Goal: Transaction & Acquisition: Purchase product/service

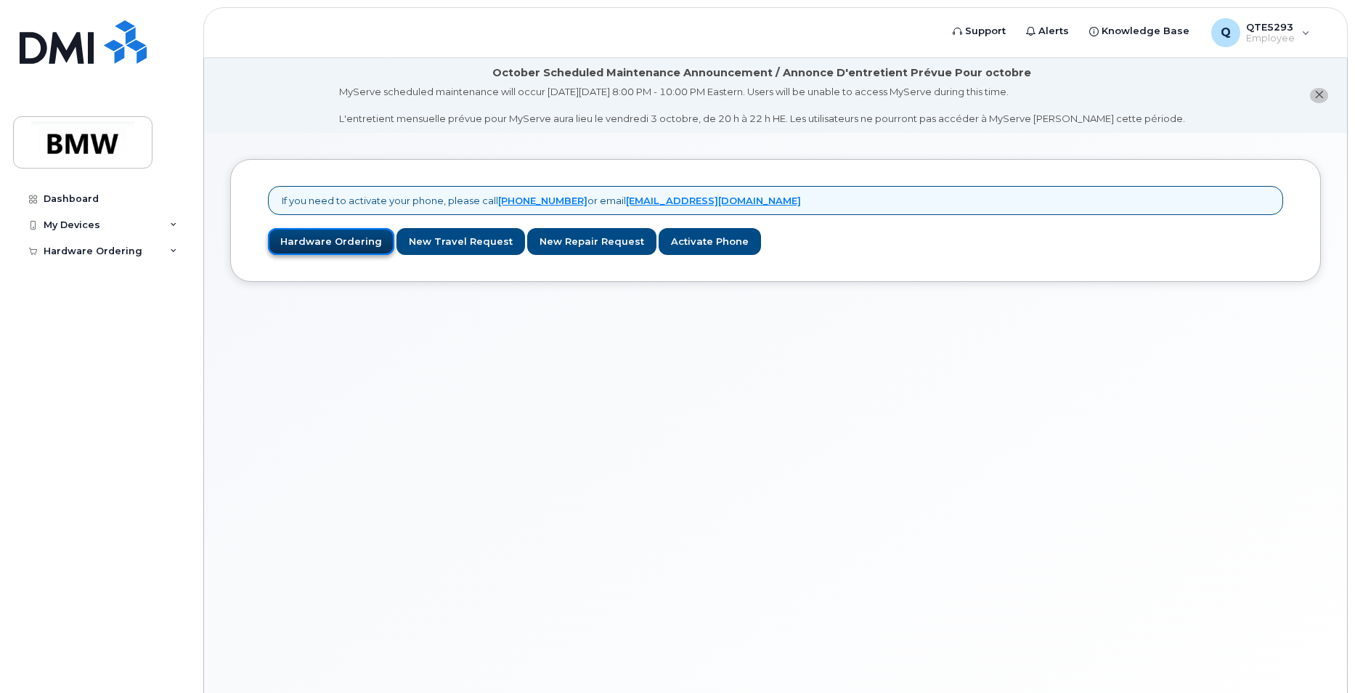
click at [304, 245] on link "Hardware Ordering" at bounding box center [331, 241] width 126 height 27
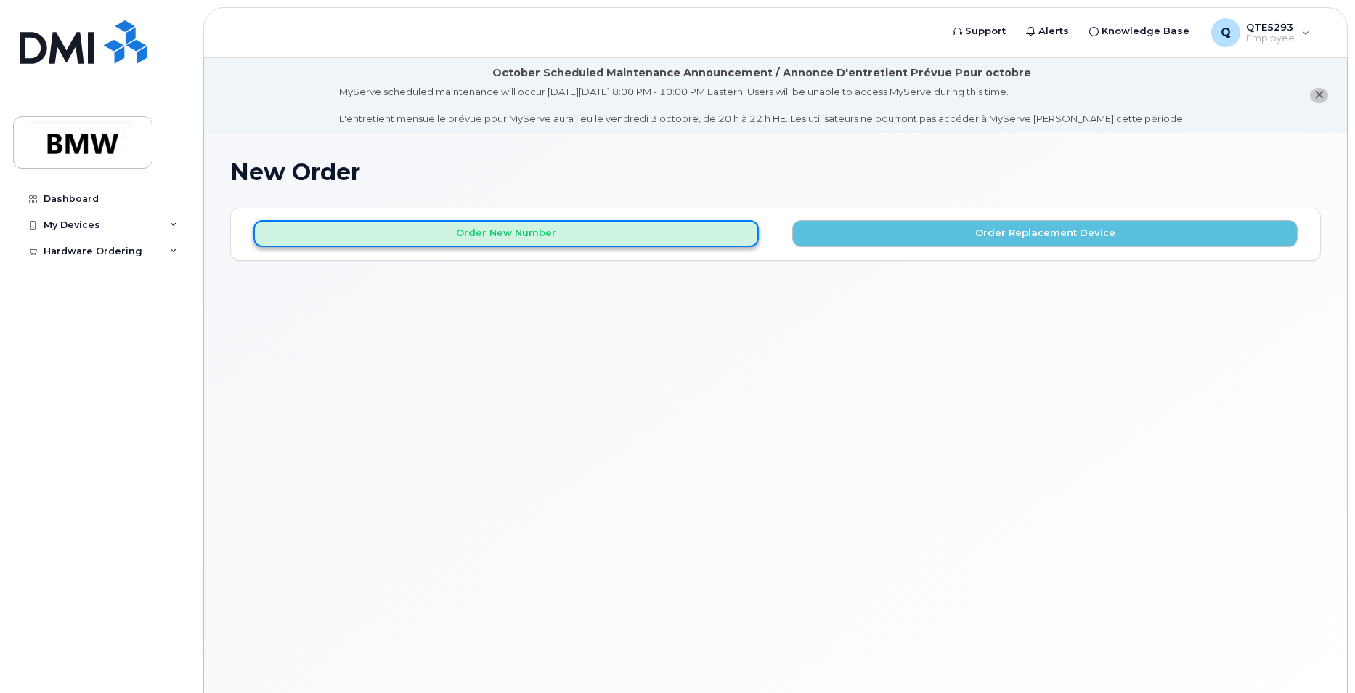
click at [499, 242] on button "Order New Number" at bounding box center [506, 233] width 506 height 27
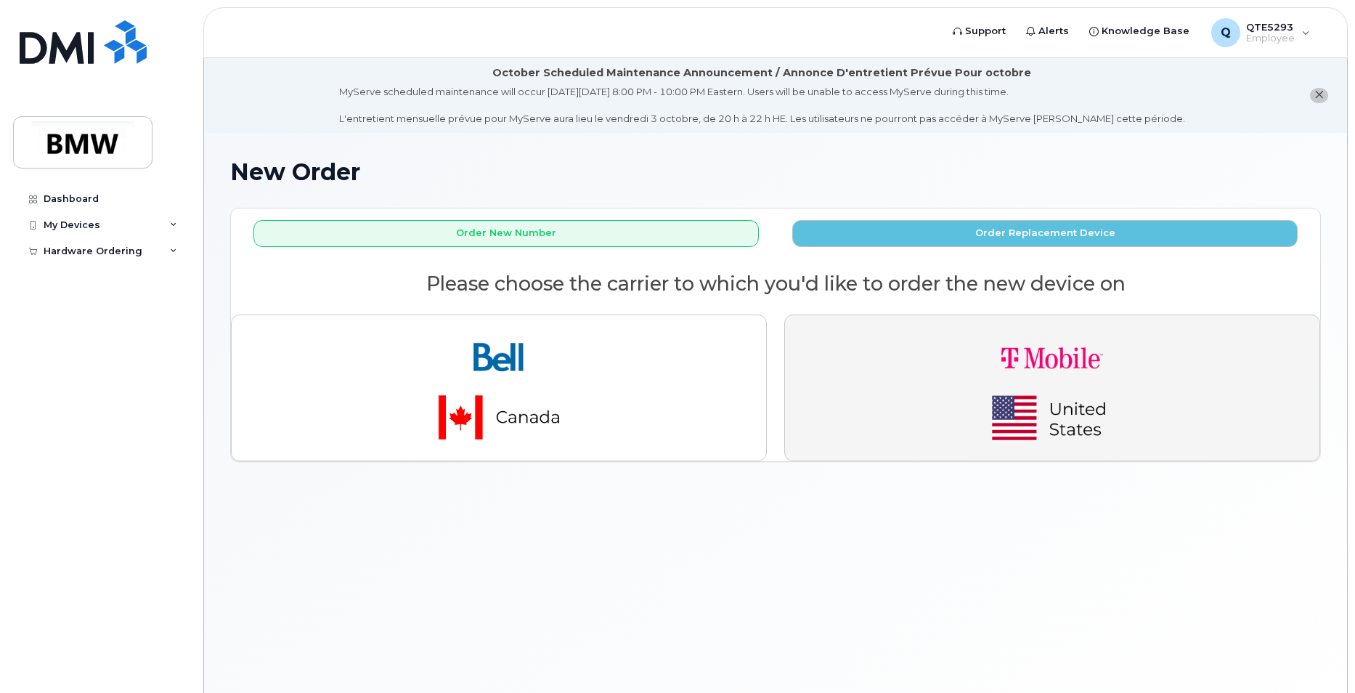
click at [1050, 432] on img "button" at bounding box center [1052, 388] width 203 height 122
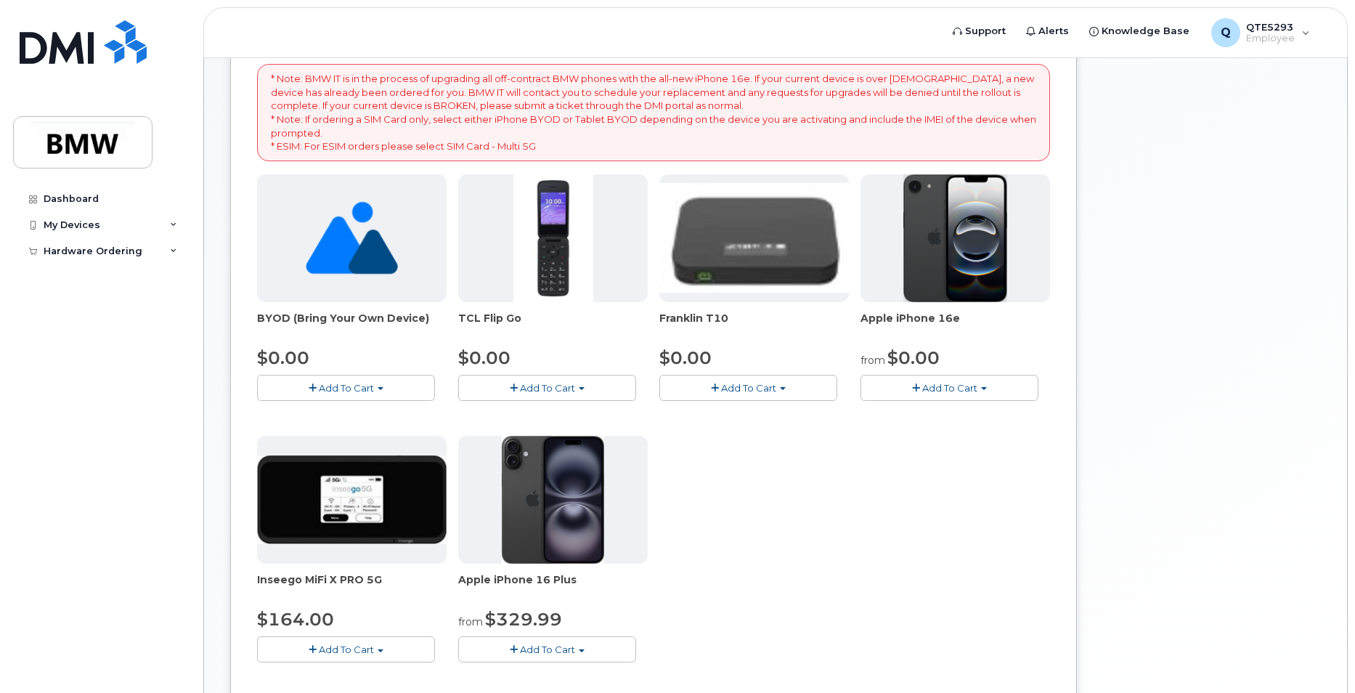
scroll to position [291, 0]
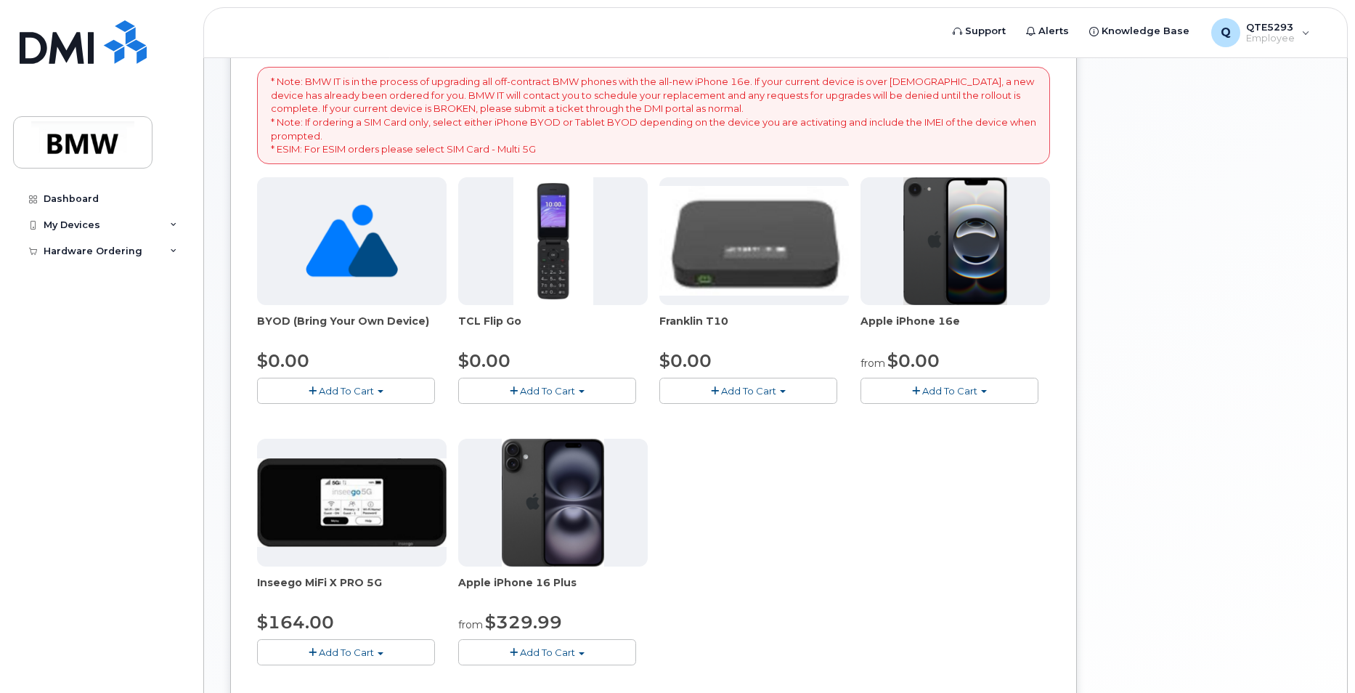
click at [944, 386] on span "Add To Cart" at bounding box center [949, 391] width 55 height 12
click at [848, 512] on div "BYOD (Bring Your Own Device) $0.00 Add To Cart $0.00 - Activation TCL Flip Go $…" at bounding box center [653, 432] width 793 height 511
click at [946, 384] on button "Add To Cart" at bounding box center [950, 390] width 178 height 25
click at [1048, 415] on link "$0.00 - 30 Month Activation (128GB)" at bounding box center [968, 418] width 209 height 18
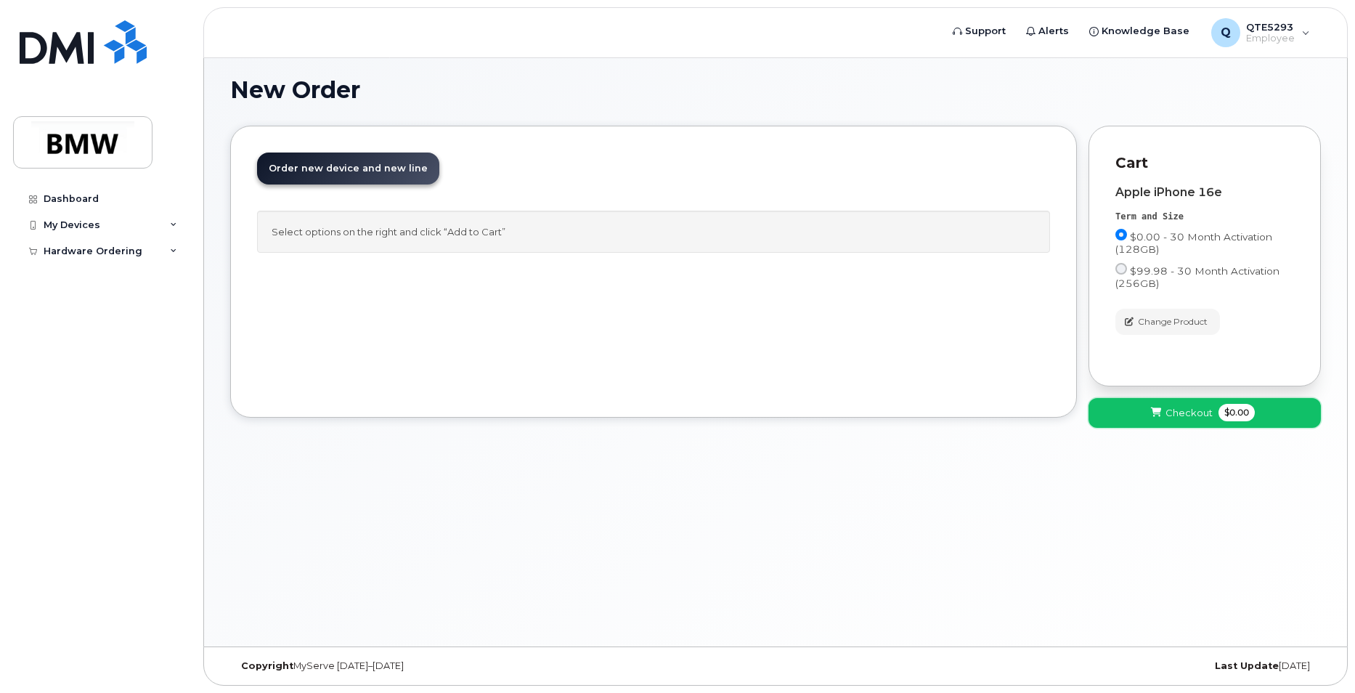
click at [1254, 426] on button "Checkout $0.00" at bounding box center [1205, 413] width 232 height 30
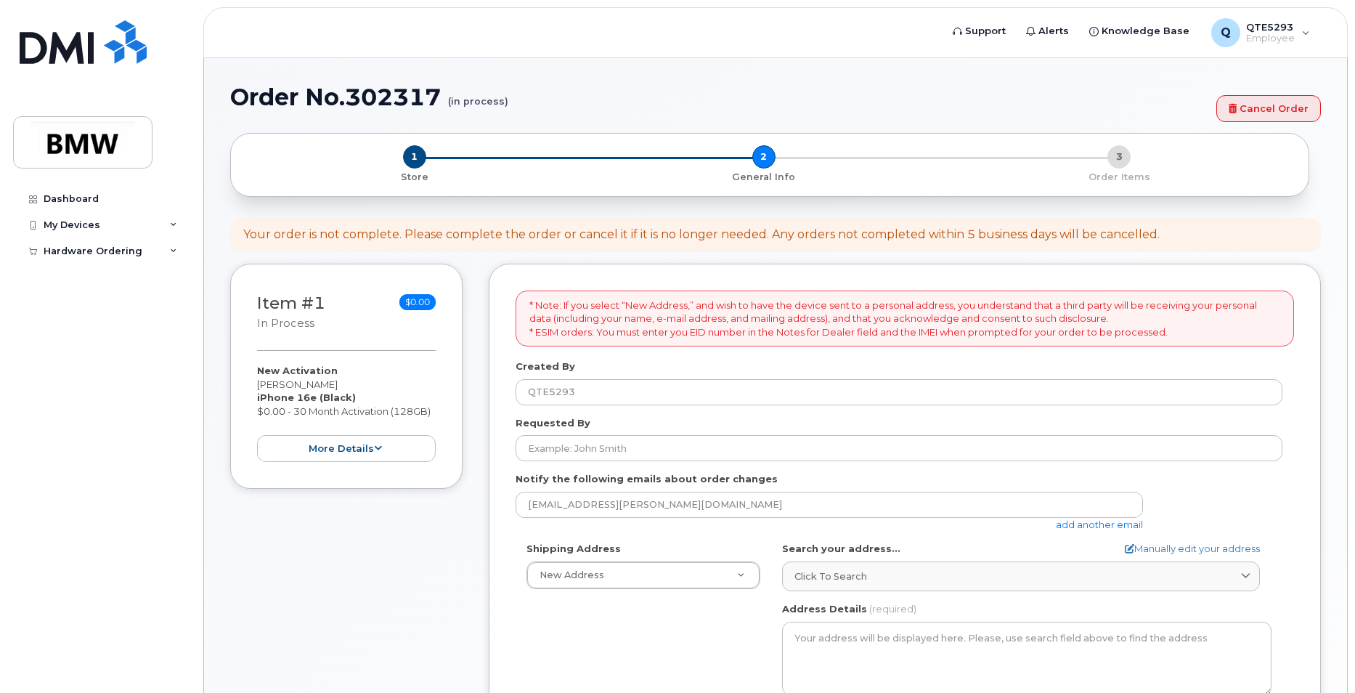
select select
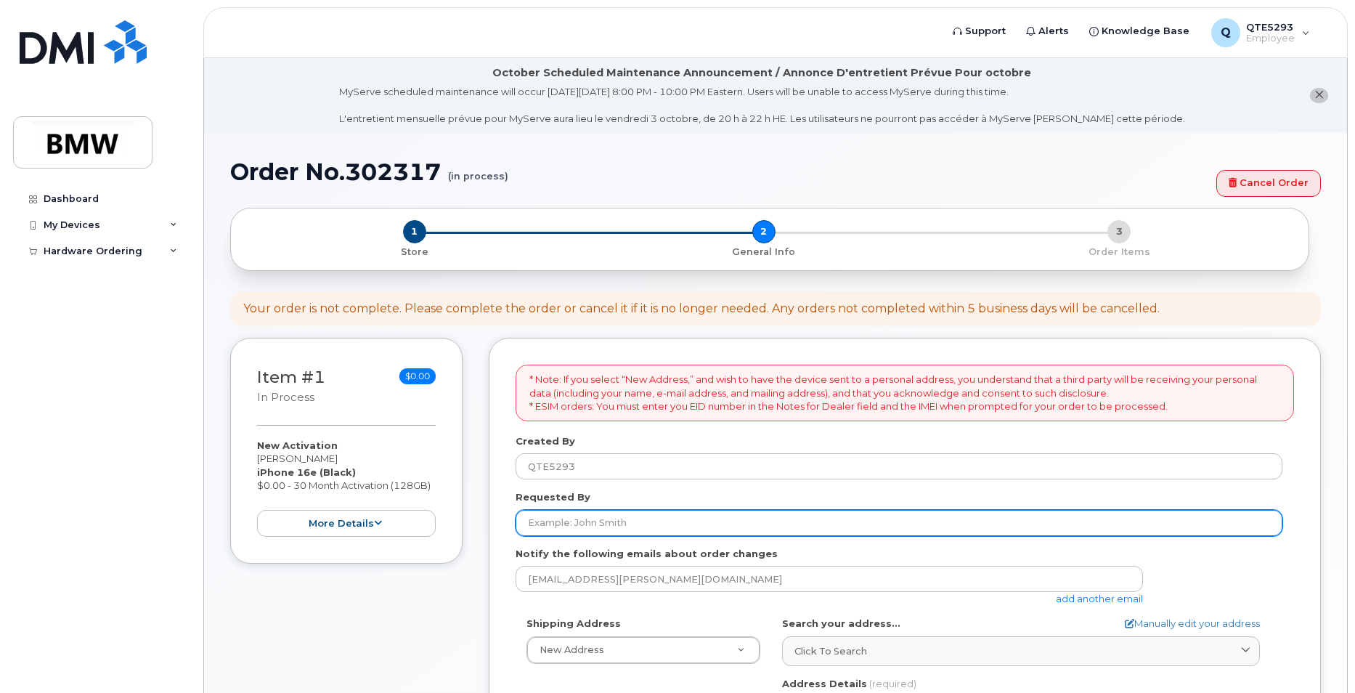
click at [661, 529] on input "Requested By" at bounding box center [899, 523] width 767 height 26
click at [832, 526] on input "[PERSON_NAME]" at bounding box center [899, 523] width 767 height 26
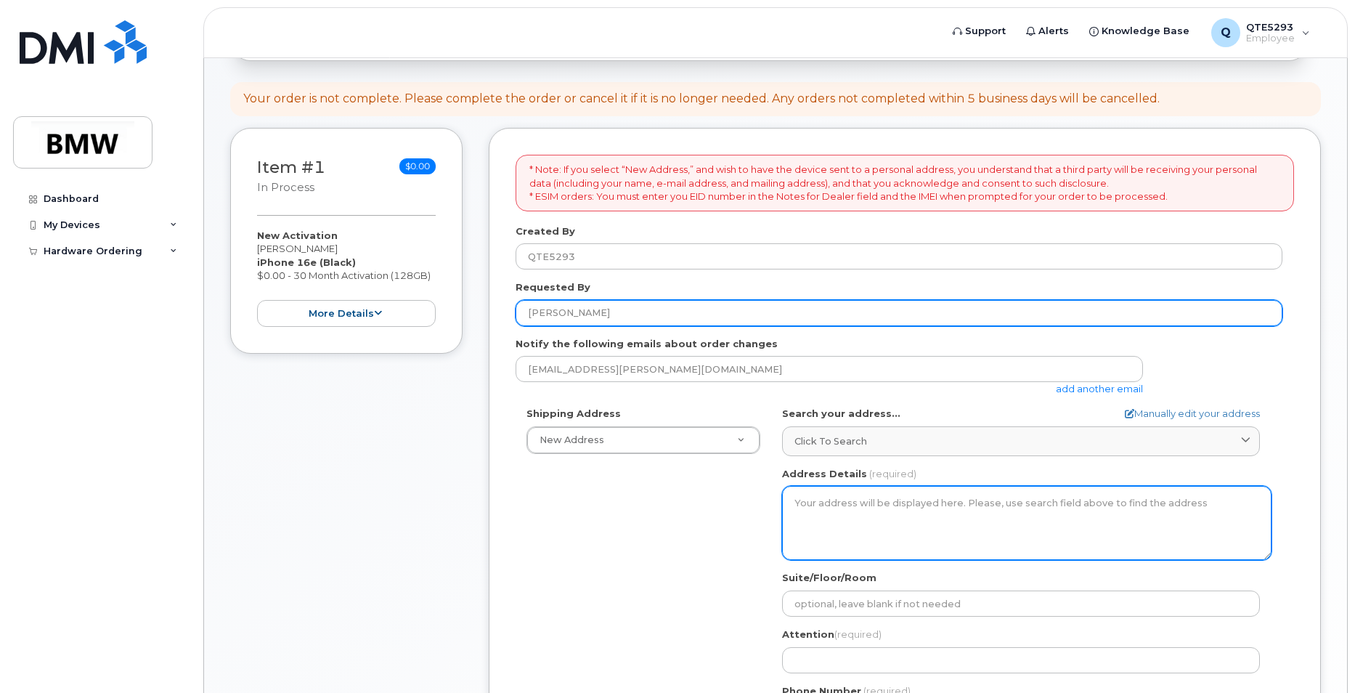
scroll to position [218, 0]
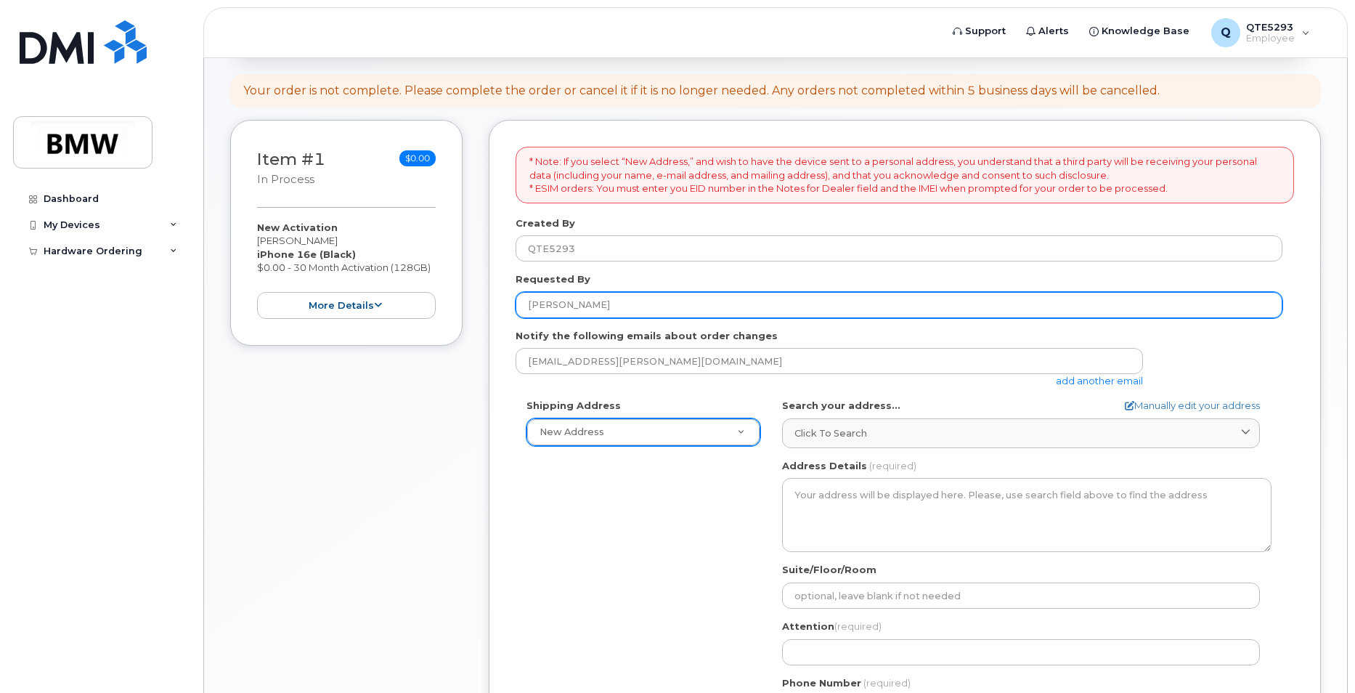
type input "[PERSON_NAME]"
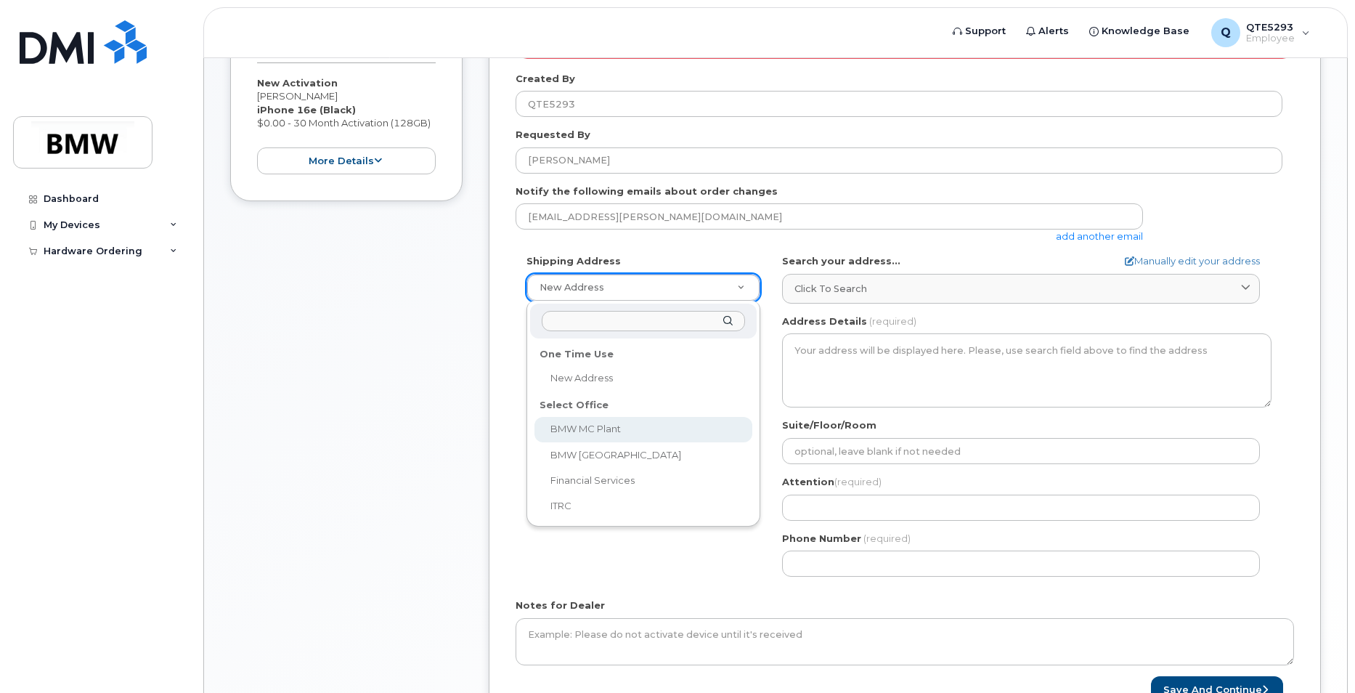
scroll to position [363, 0]
click at [643, 333] on div at bounding box center [643, 321] width 227 height 36
select select
type textarea "200 BMW Drive Woodcliff Lake NJ 07677 Woodcliff Lake New Jersey 07677"
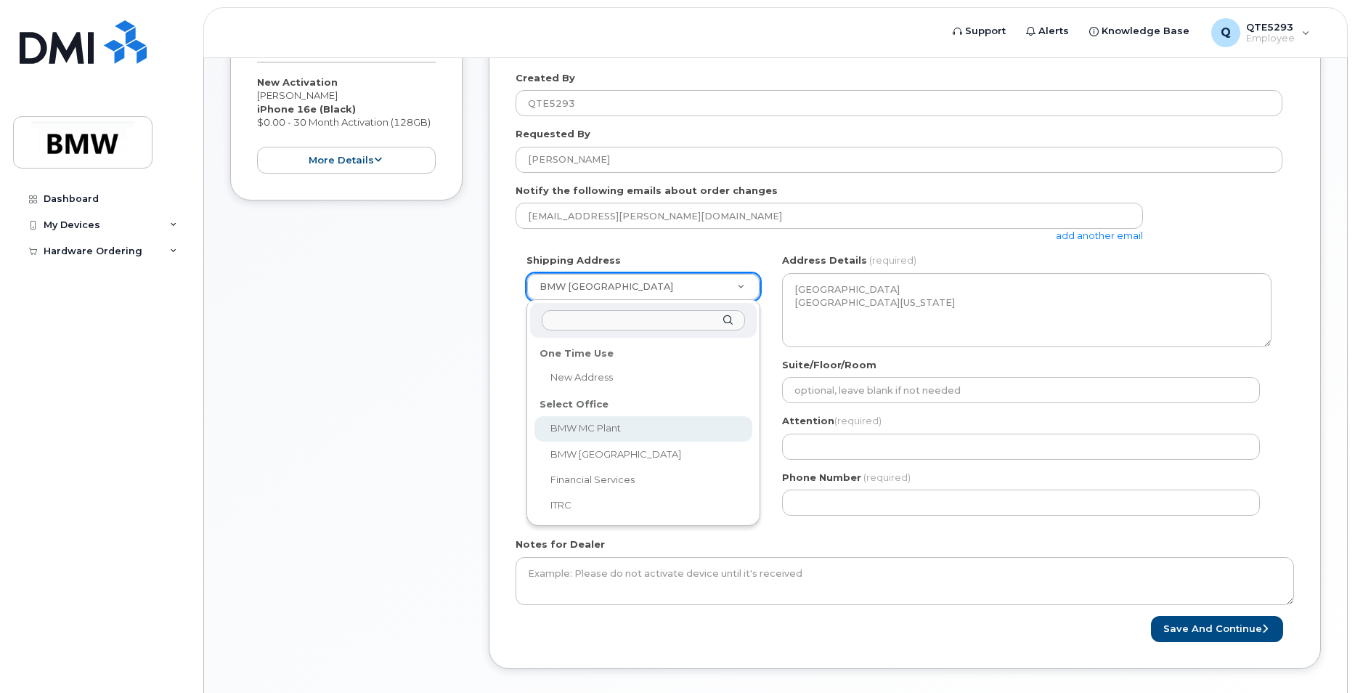
select select
type textarea "1400 Highway 101 S GREER SC 29651-6731 UNITED STATES Greer South Carolina 29651…"
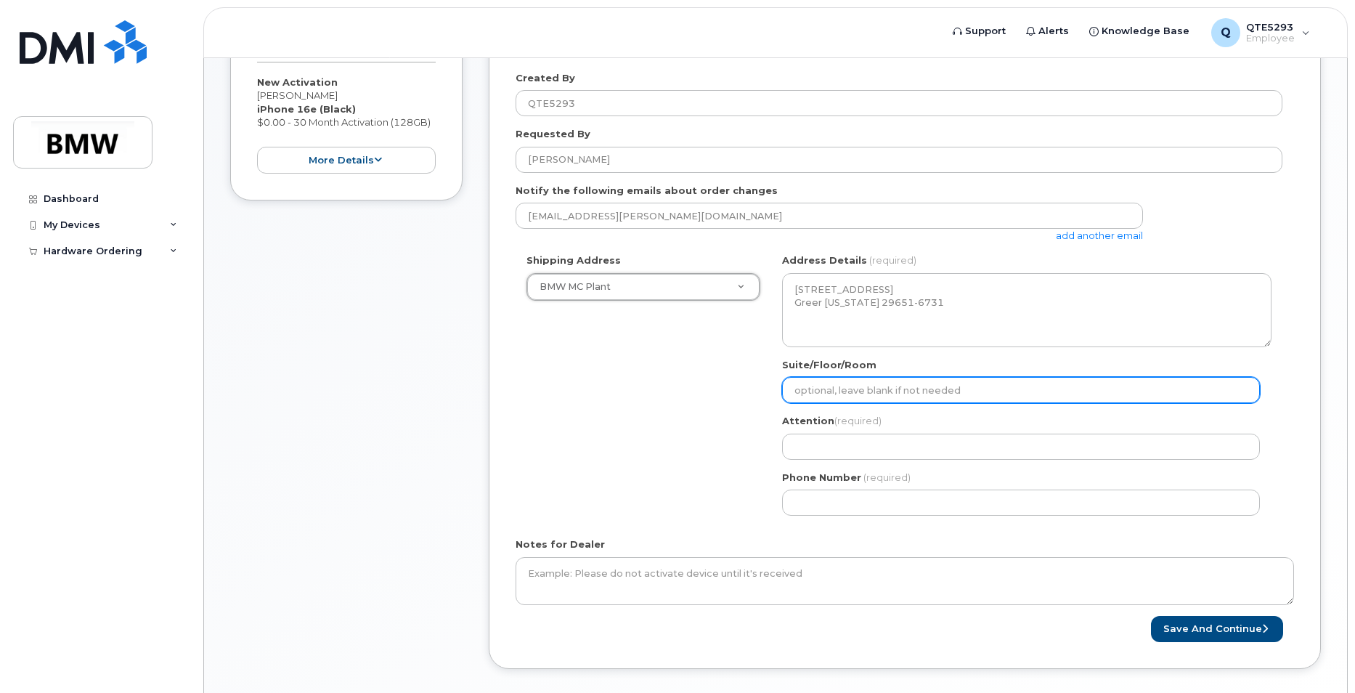
click at [944, 397] on input "Suite/Floor/Room" at bounding box center [1021, 390] width 478 height 26
select select
type input "A"
select select
type input "AF"
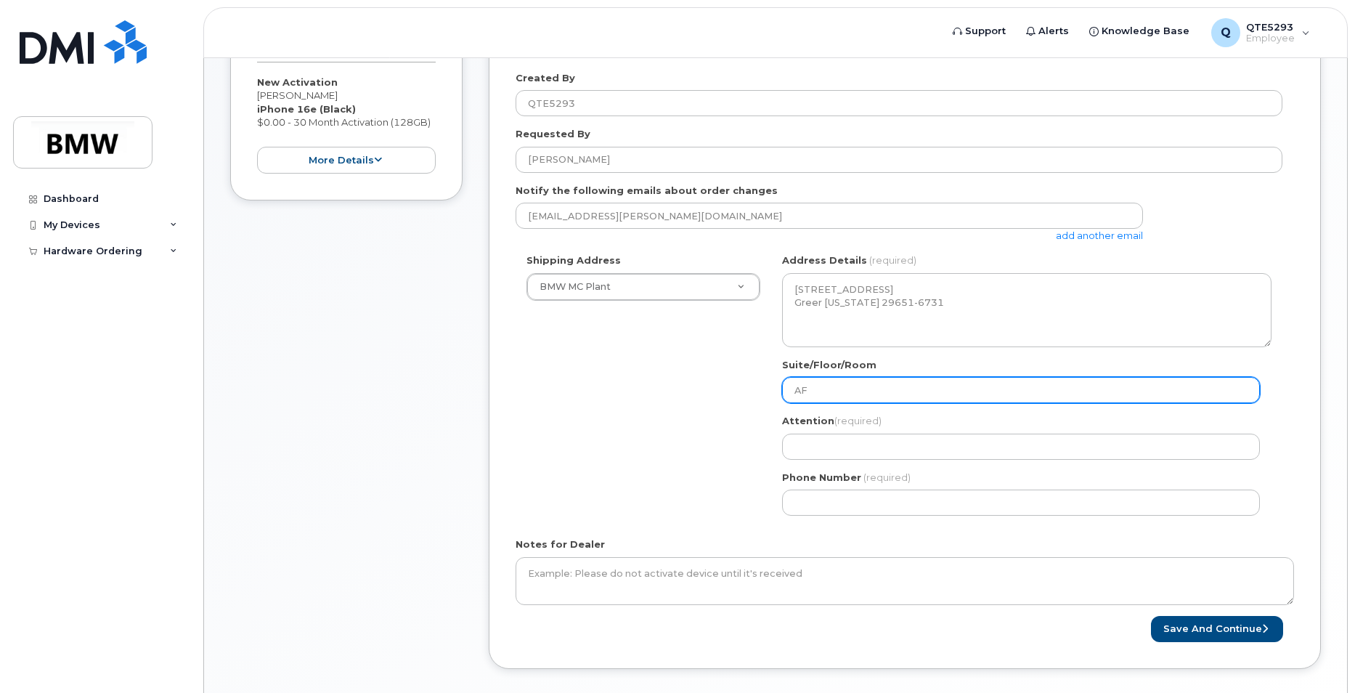
select select
type input "A"
select select
type input "M"
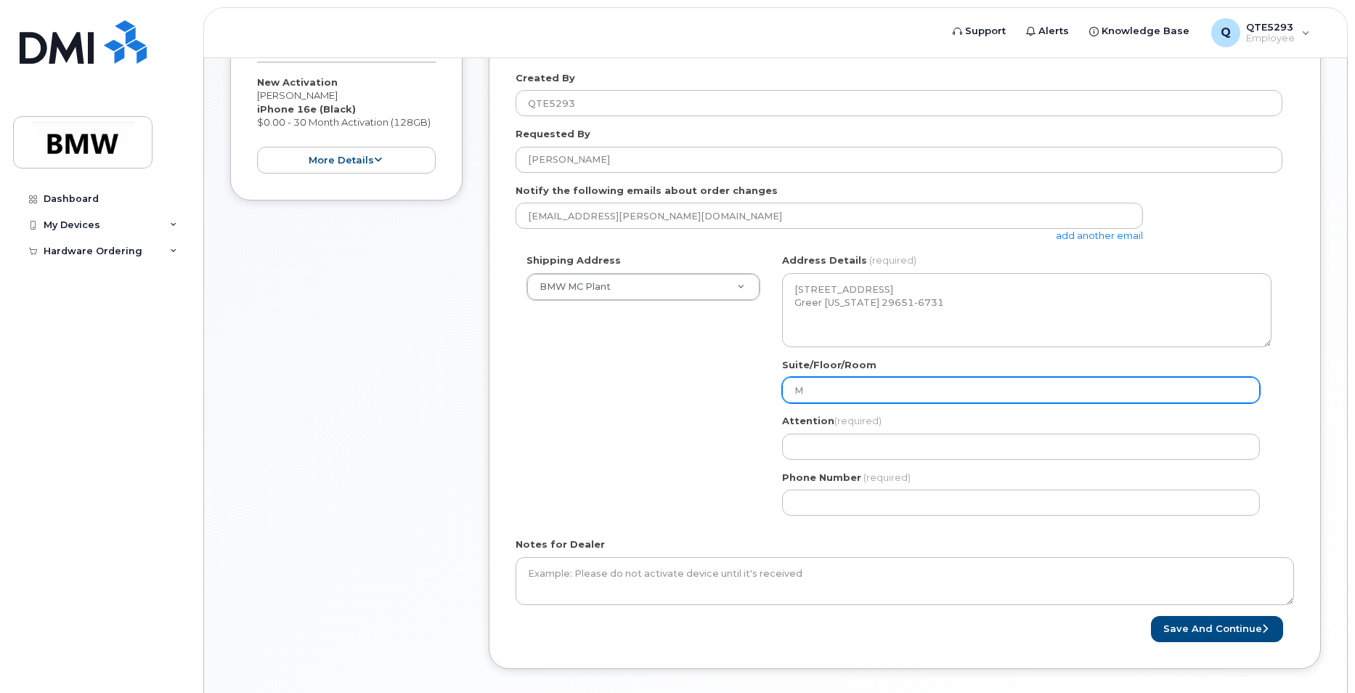
select select
type input "Ma"
select select
type input "Mat"
select select
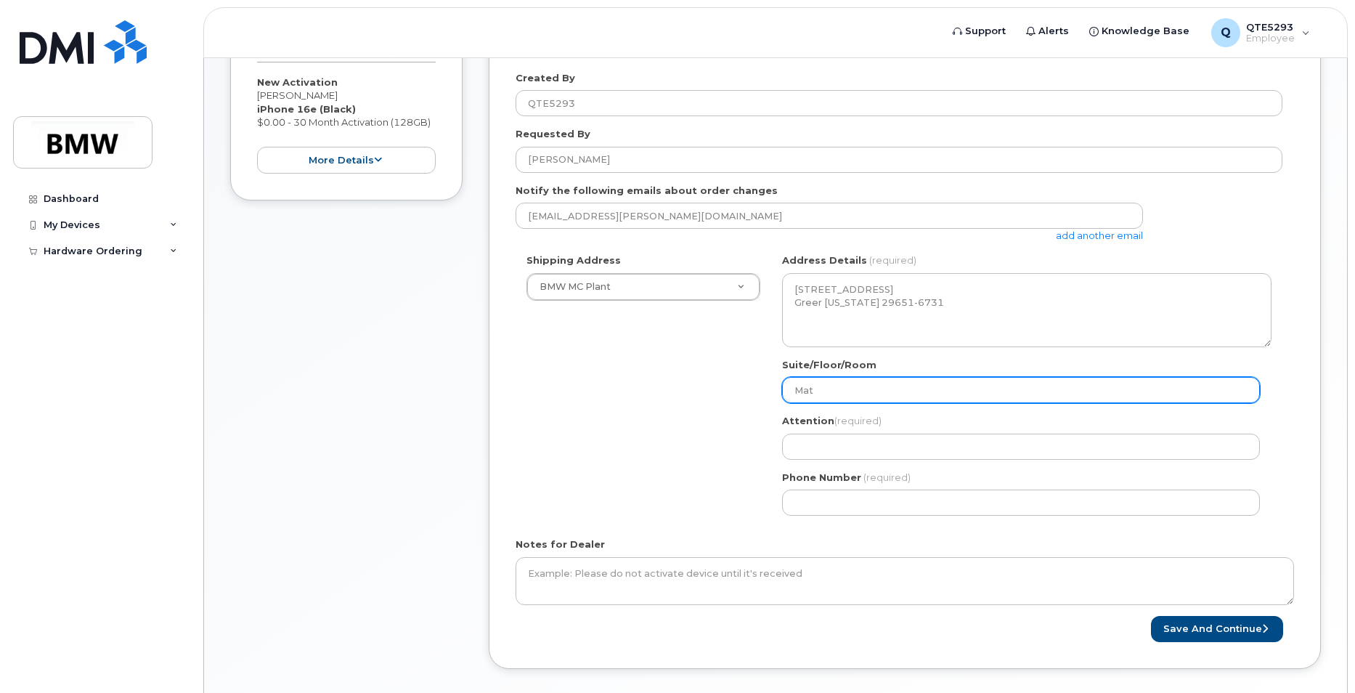
type input "Mati"
select select
type input "Matie"
select select
type input "Matien"
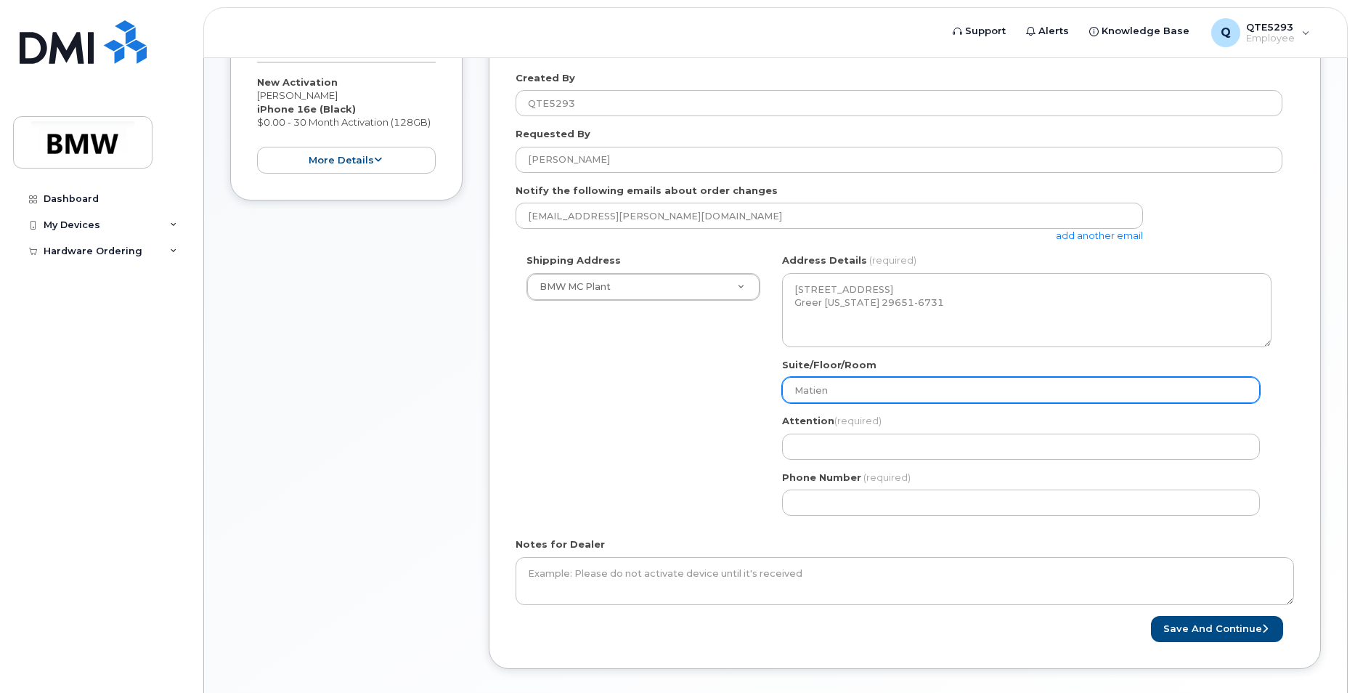
select select
type input "Matienc"
select select
type input "Matience"
select select
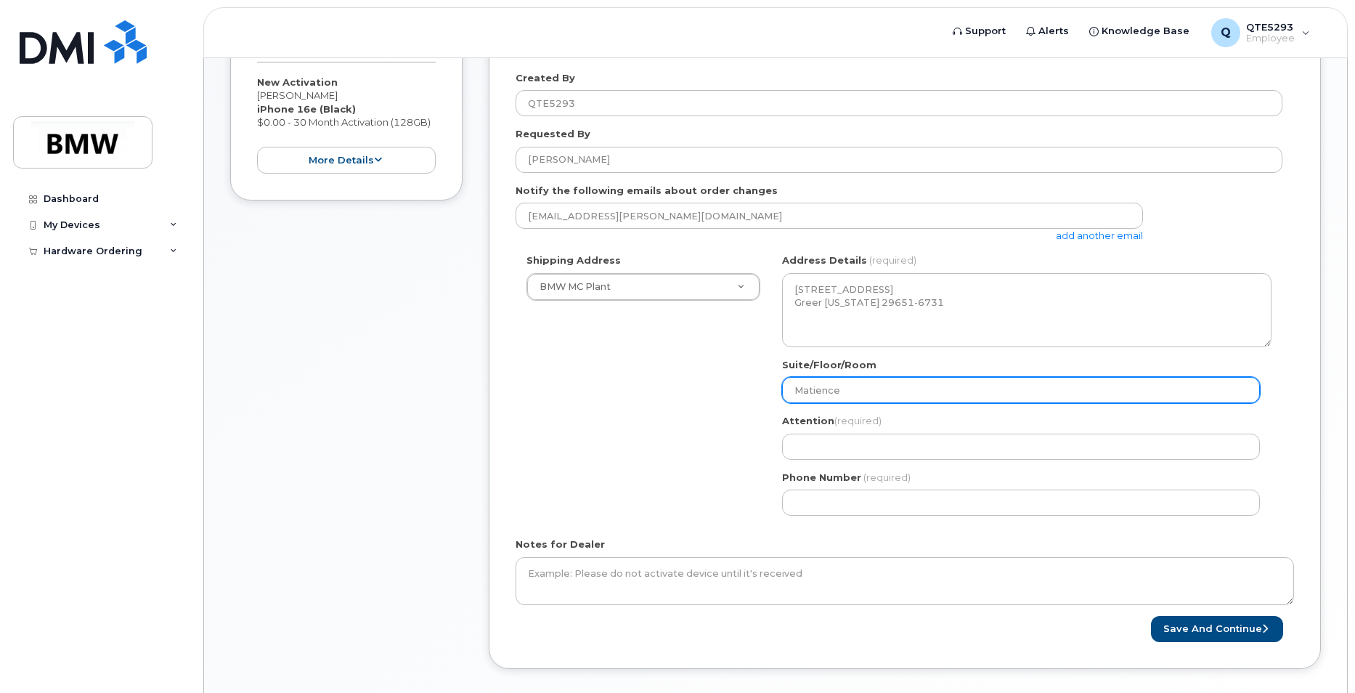
type input "Matience O"
select select
type input "Matience Of"
select select
type input "Matience Ofi"
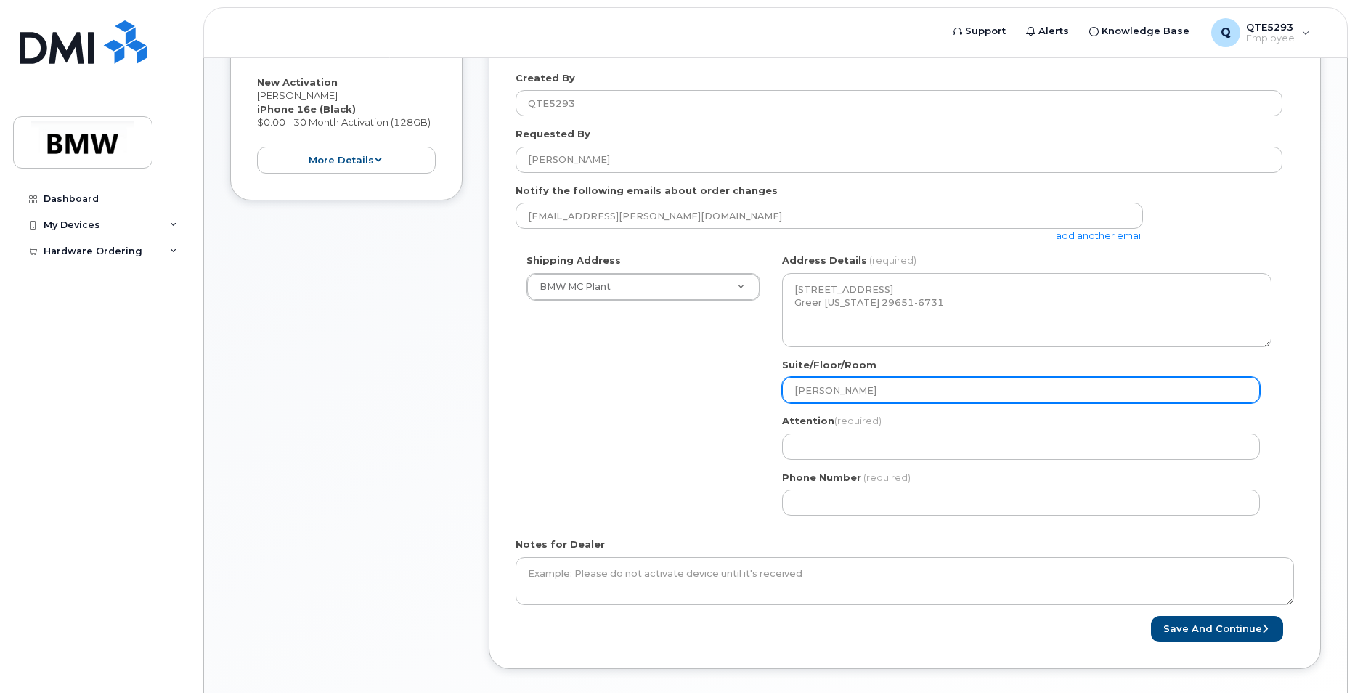
select select
type input "Matience Ofii"
select select
type input "Matience Ofiic"
select select
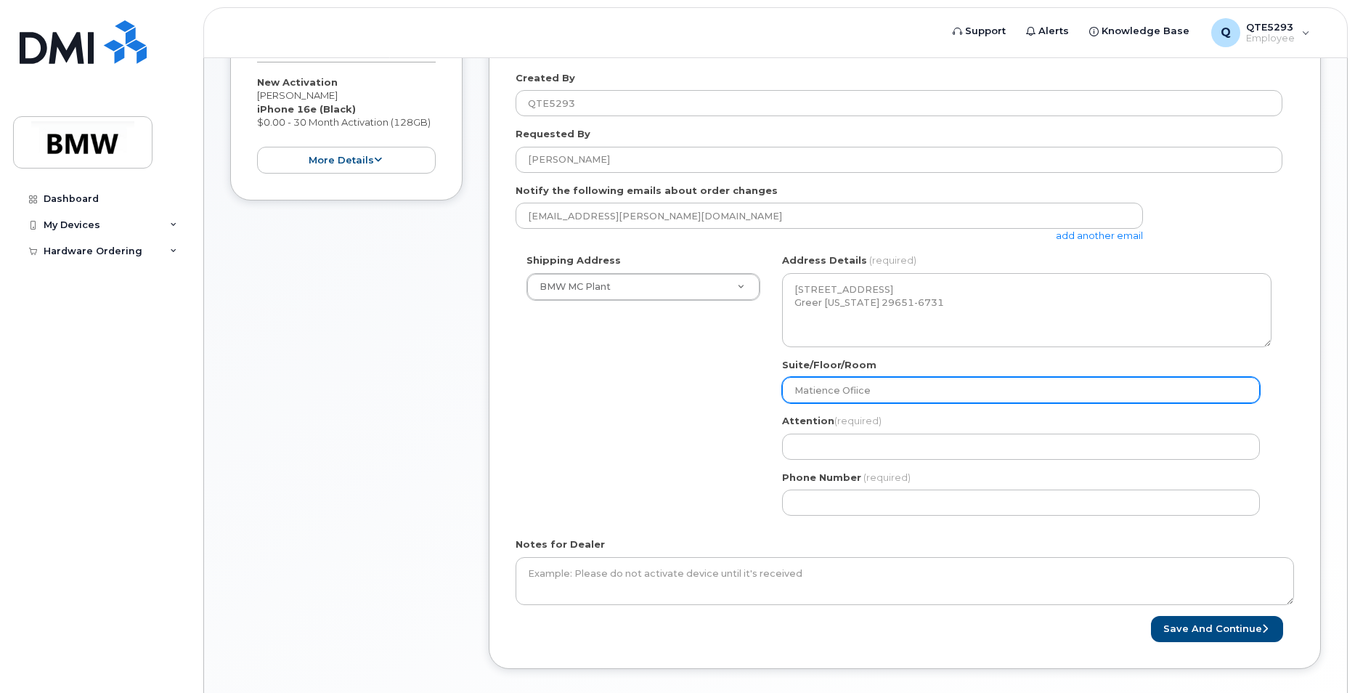
type input "Matience Ofiice"
select select
type input "Matience Ofiice H"
select select
type input "Matience Ofiice Ha"
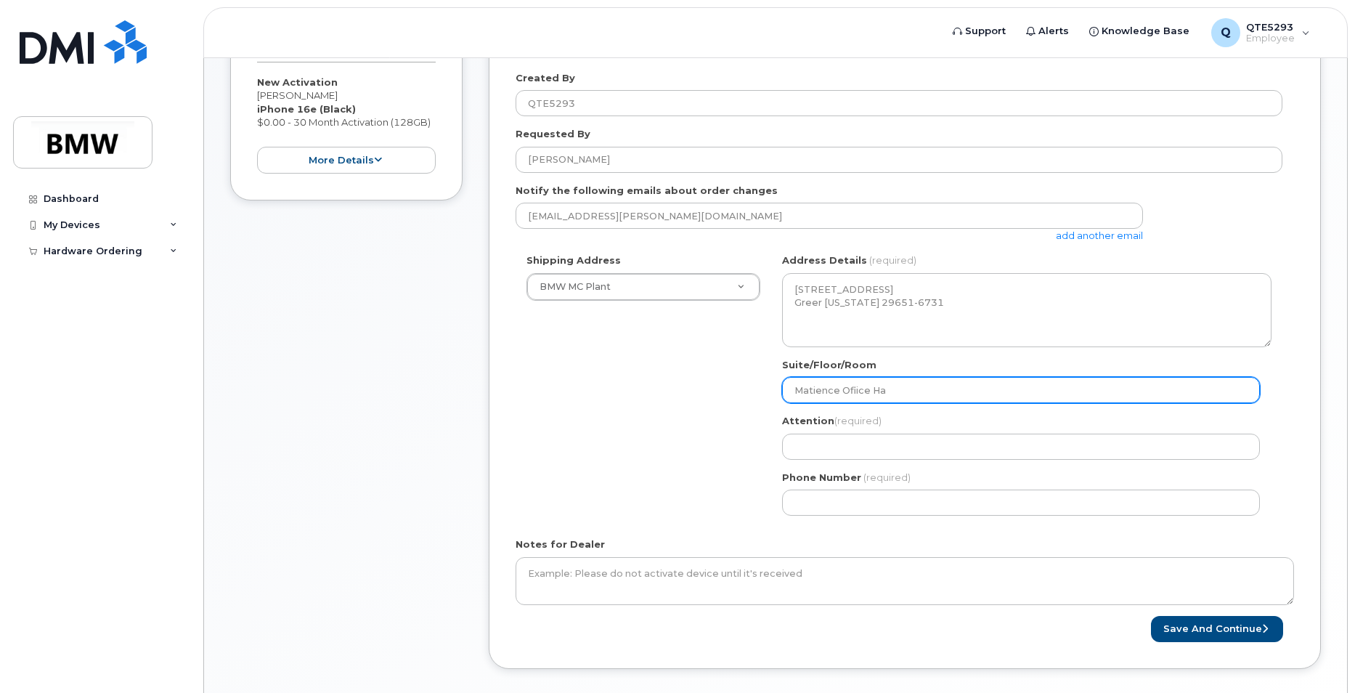
select select
type input "Matience Ofiice Hal"
select select
type input "Matience Ofiice Hall"
select select
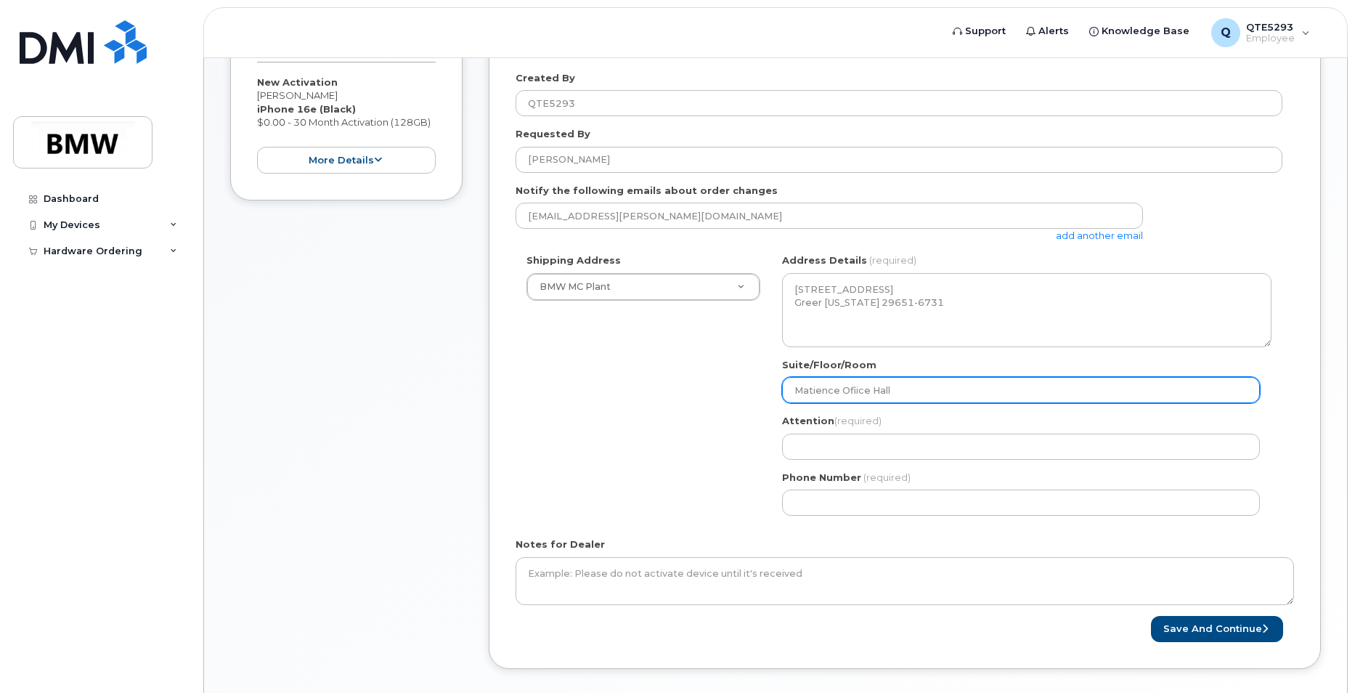
type input "Matience Ofiice Hall 5"
select select
click at [811, 389] on input "Matience Ofiice Hall 52" at bounding box center [1021, 390] width 478 height 26
type input "Matience Ofiice Hall 52"
drag, startPoint x: 811, startPoint y: 389, endPoint x: 799, endPoint y: 403, distance: 18.5
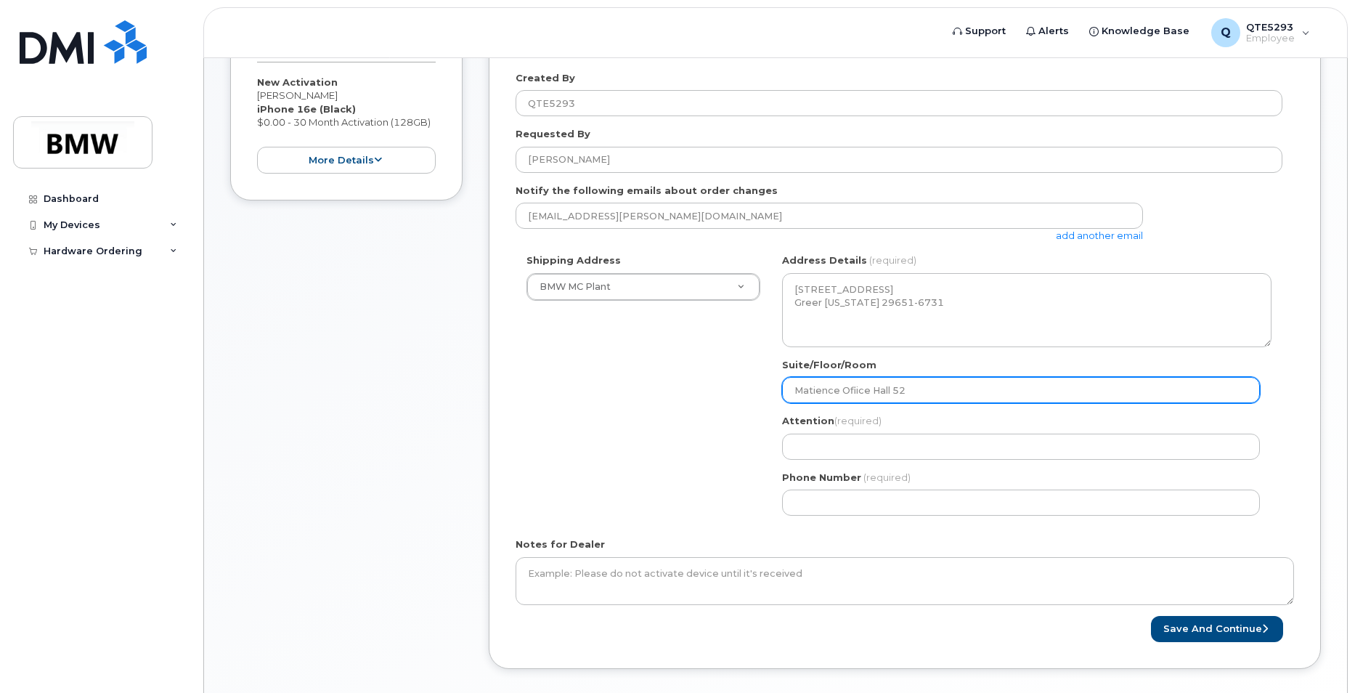
click at [794, 418] on label "Attention (required)" at bounding box center [832, 421] width 100 height 14
click at [829, 391] on input "Matience Ofiice Hall 52" at bounding box center [1021, 390] width 478 height 26
select select
type input "Matienece Ofiice Hall 52"
select select
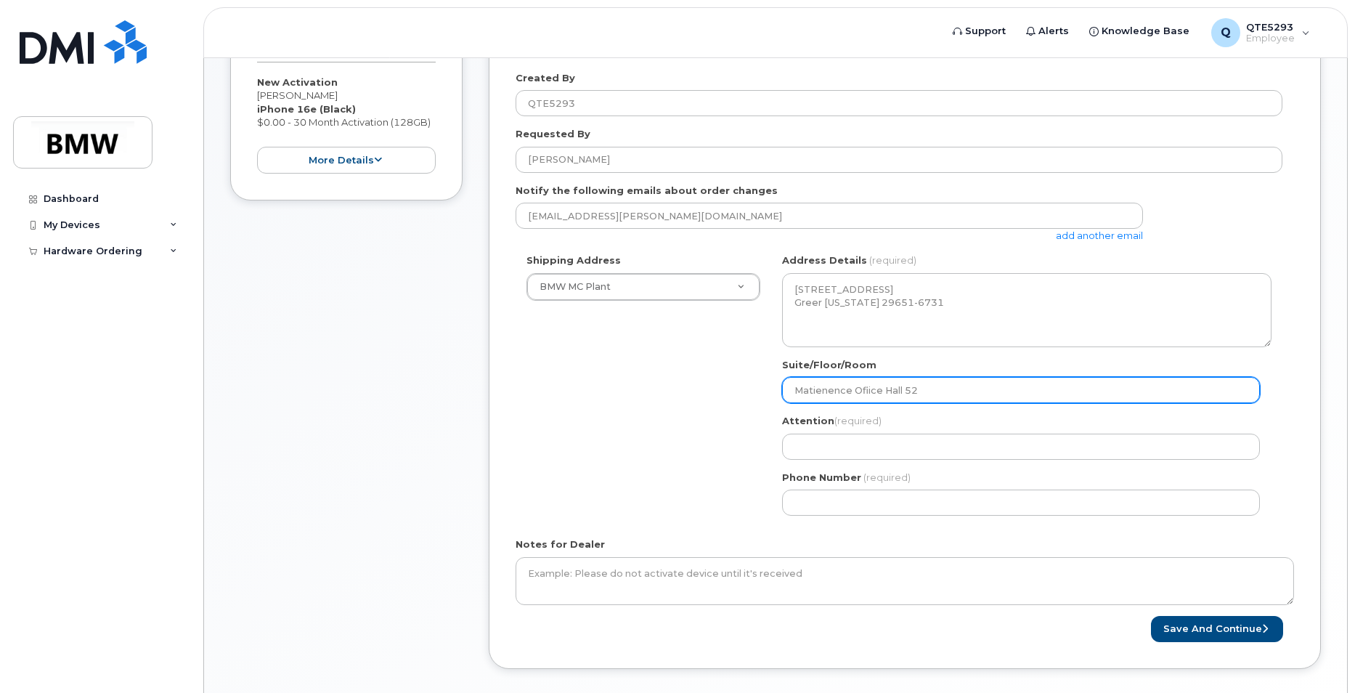
click at [952, 394] on input "Matienence Ofiice Hall 52" at bounding box center [1021, 390] width 478 height 26
click at [837, 393] on input "Matienence Ofiice Hall 52" at bounding box center [1021, 390] width 478 height 26
type input "Matienence Ofiice Hall 52"
drag, startPoint x: 837, startPoint y: 393, endPoint x: 829, endPoint y: 403, distance: 12.5
click at [810, 422] on label "Attention (required)" at bounding box center [832, 421] width 100 height 14
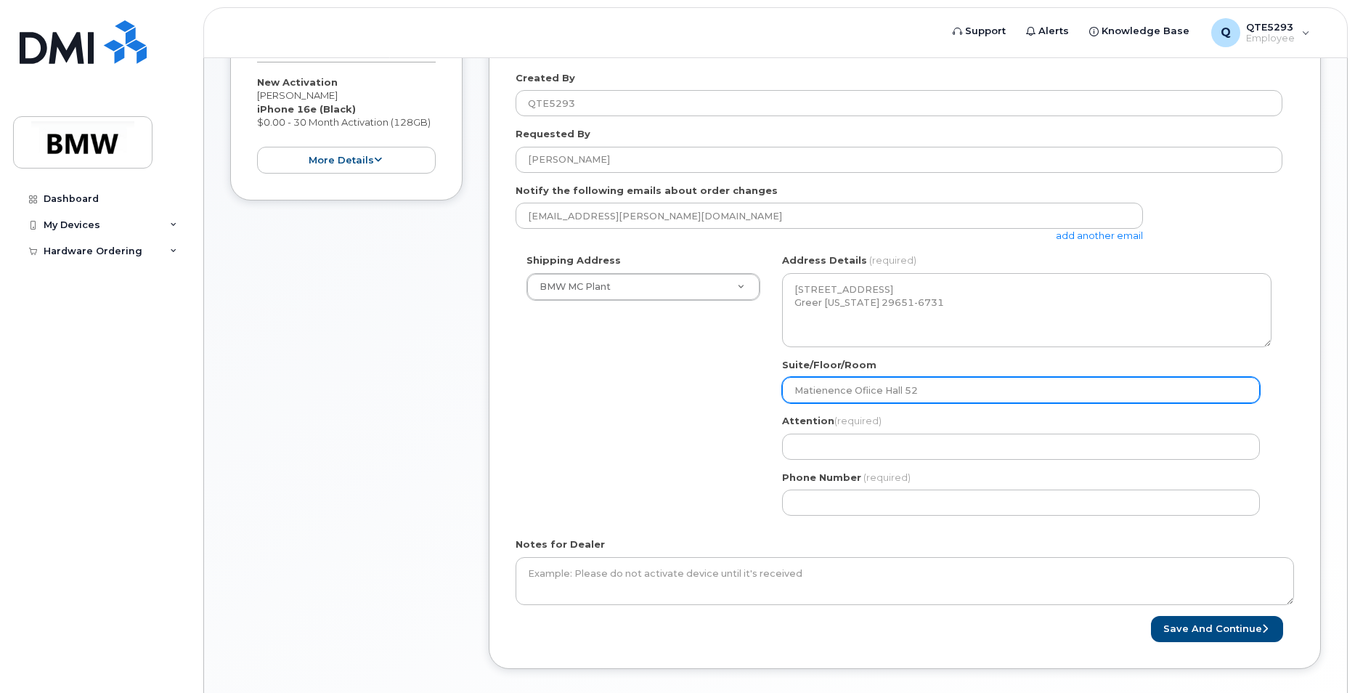
click at [863, 391] on input "Matienence Ofiice Hall 52" at bounding box center [1021, 390] width 478 height 26
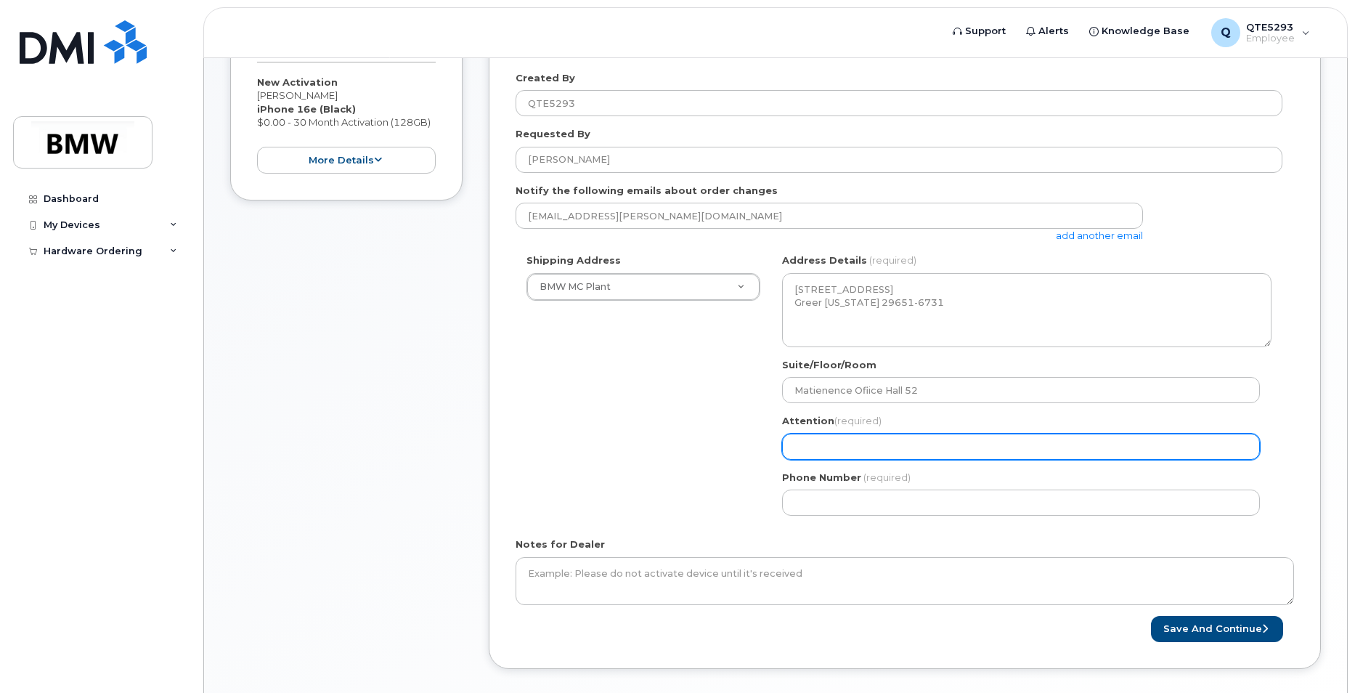
click at [893, 444] on input "Attention (required)" at bounding box center [1021, 447] width 478 height 26
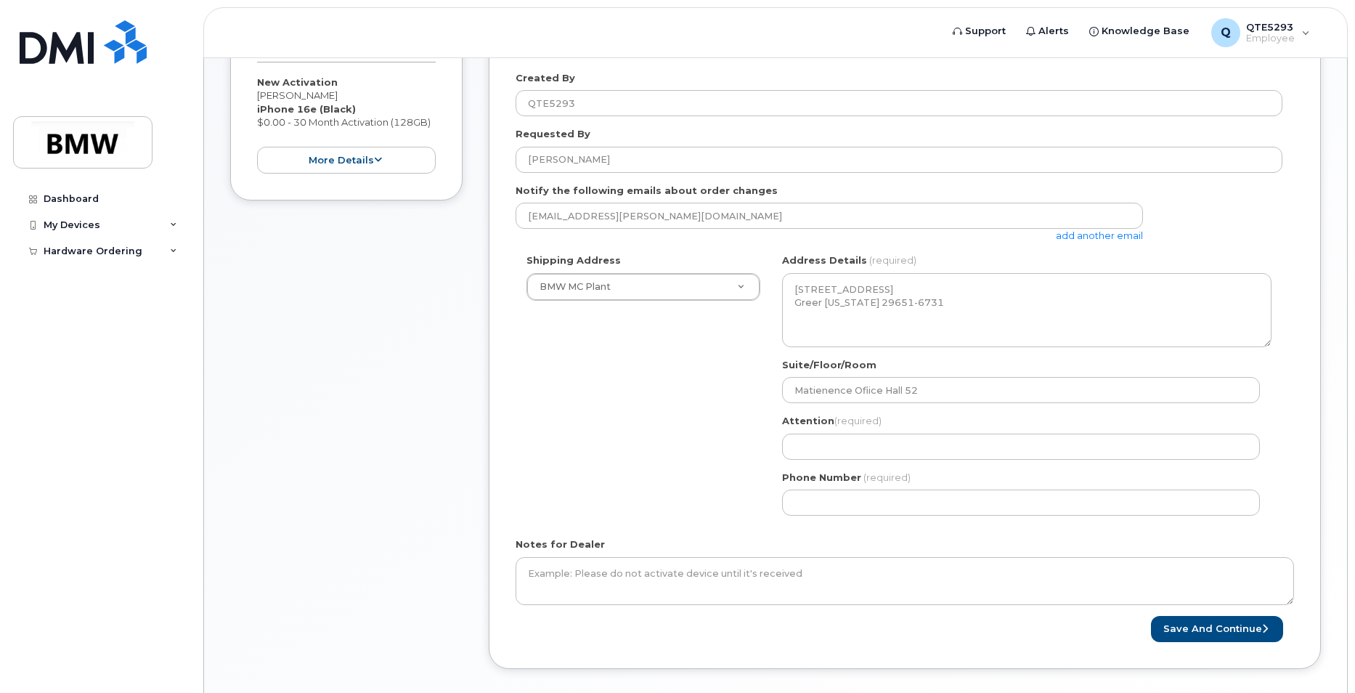
click at [994, 418] on div "Attention (required)" at bounding box center [1027, 437] width 490 height 46
click at [699, 396] on div "Shipping Address BMW MC Plant New Address BMW MC Plant BMW North America Financ…" at bounding box center [899, 389] width 767 height 273
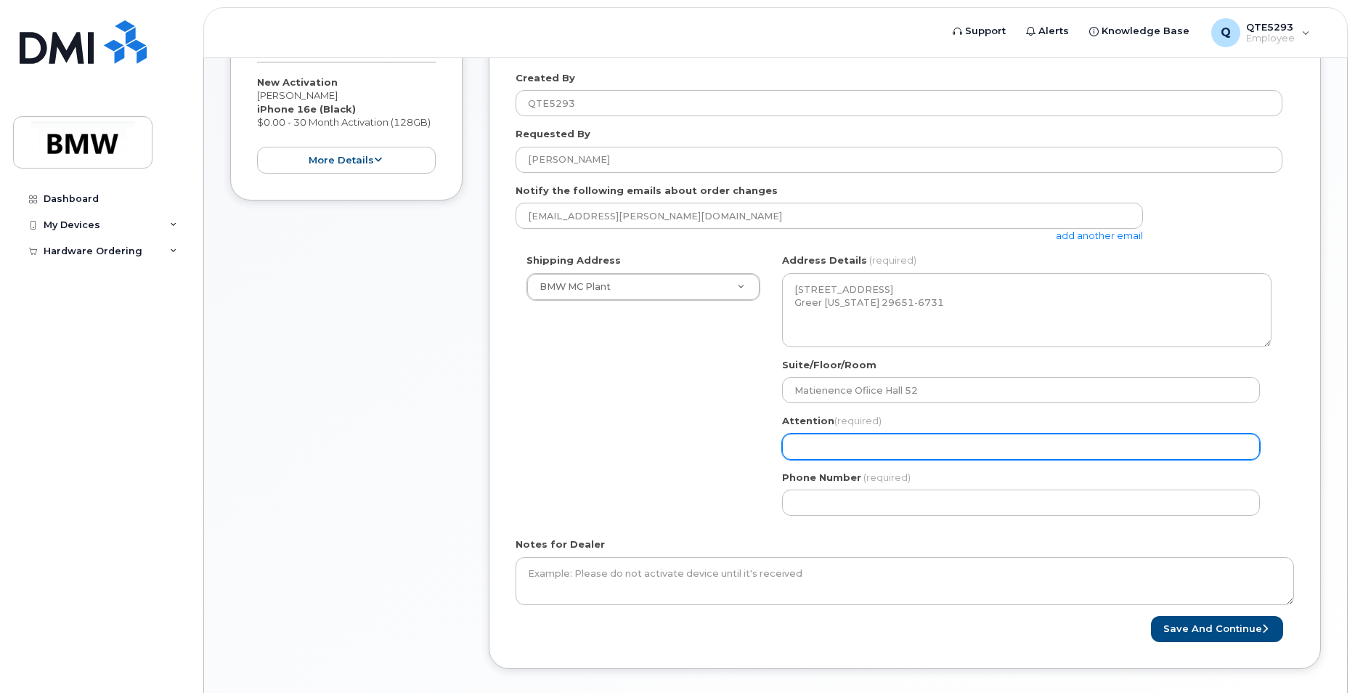
click at [859, 450] on input "Attention (required)" at bounding box center [1021, 447] width 478 height 26
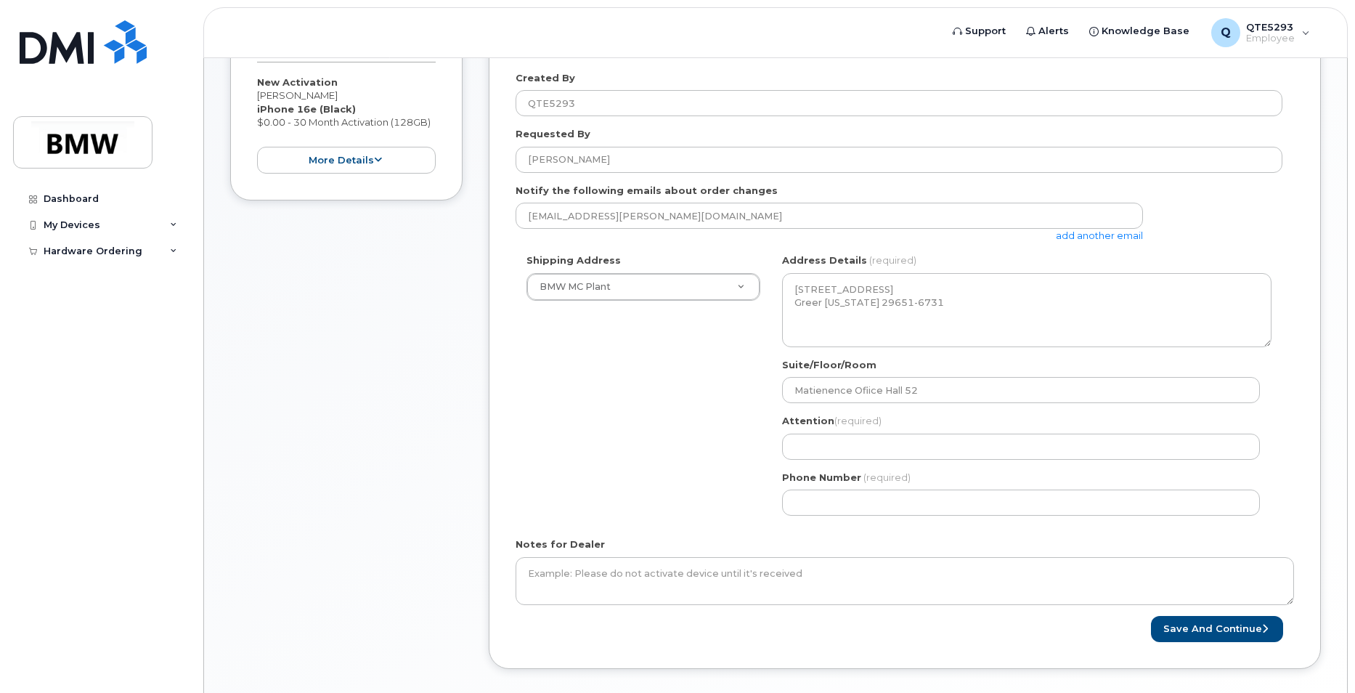
click at [742, 386] on div "Shipping Address BMW MC Plant New Address BMW MC Plant BMW North America Financ…" at bounding box center [899, 389] width 767 height 273
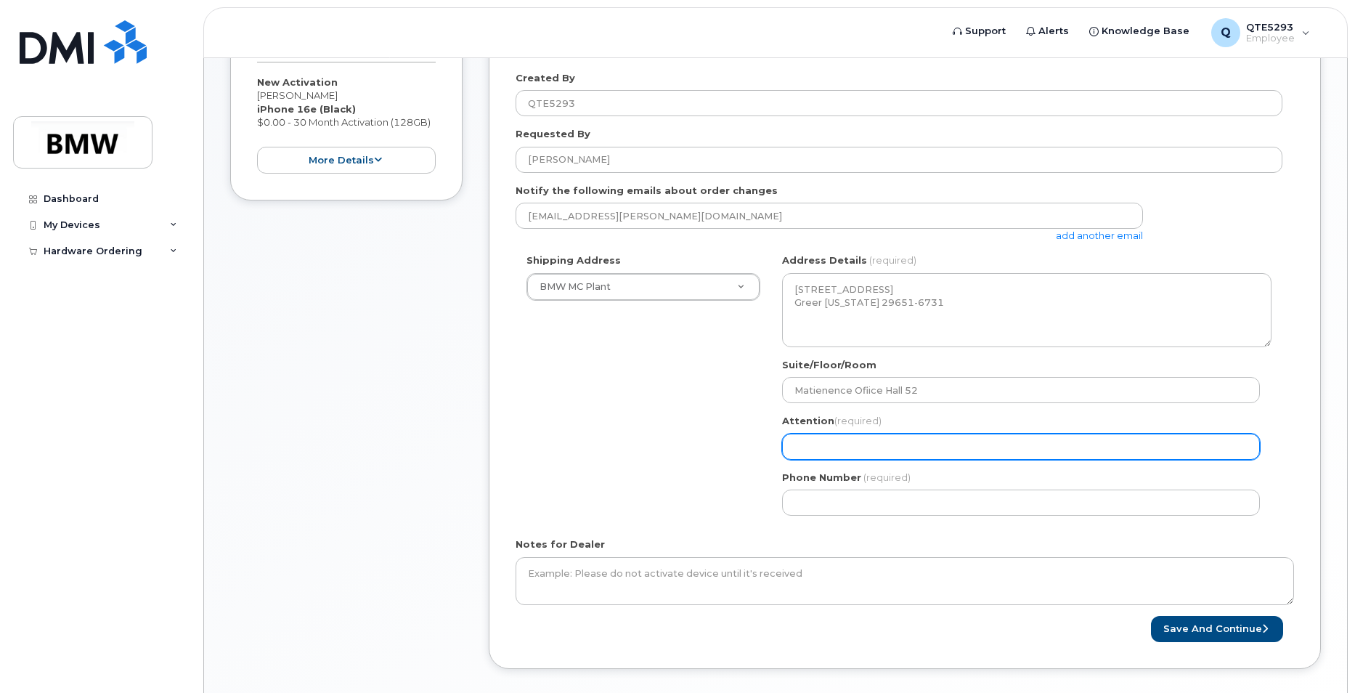
drag, startPoint x: 973, startPoint y: 468, endPoint x: 909, endPoint y: 452, distance: 66.6
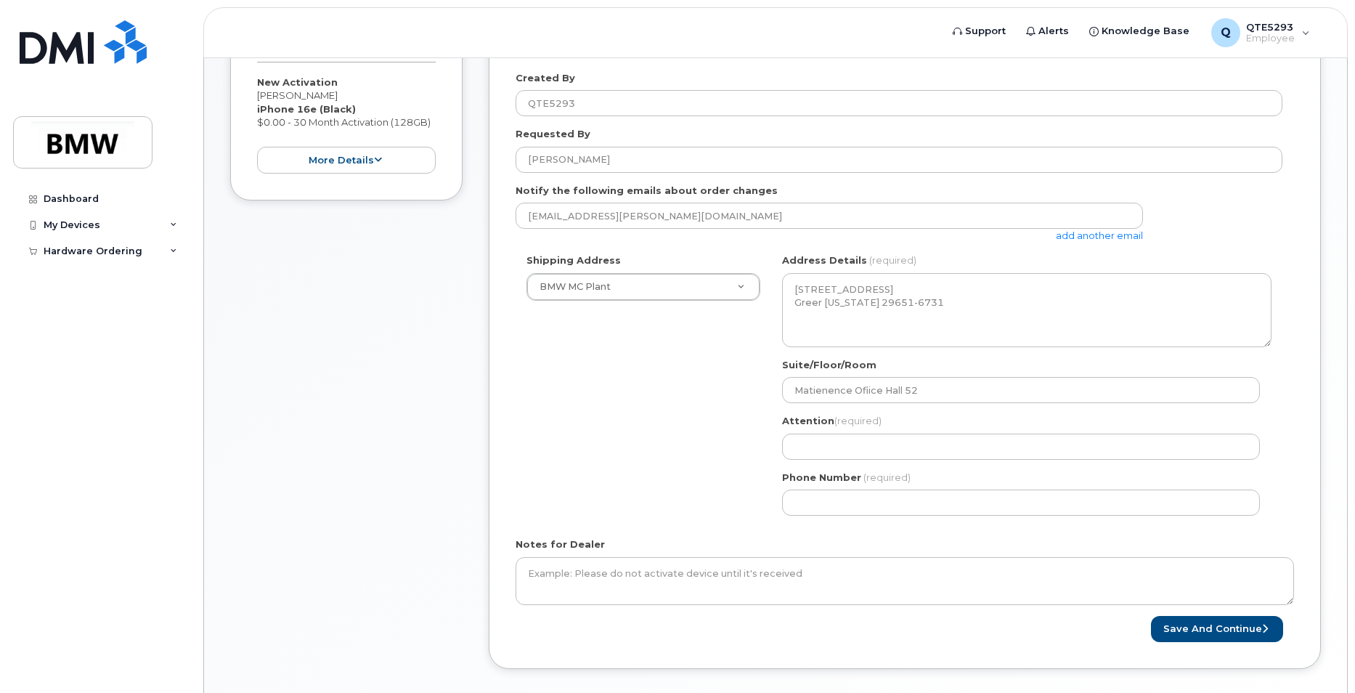
drag, startPoint x: 909, startPoint y: 452, endPoint x: 868, endPoint y: 424, distance: 49.2
drag, startPoint x: 868, startPoint y: 424, endPoint x: 830, endPoint y: 424, distance: 37.8
click at [835, 424] on span "(required)" at bounding box center [858, 421] width 47 height 12
click at [822, 423] on label "Attention (required)" at bounding box center [832, 421] width 100 height 14
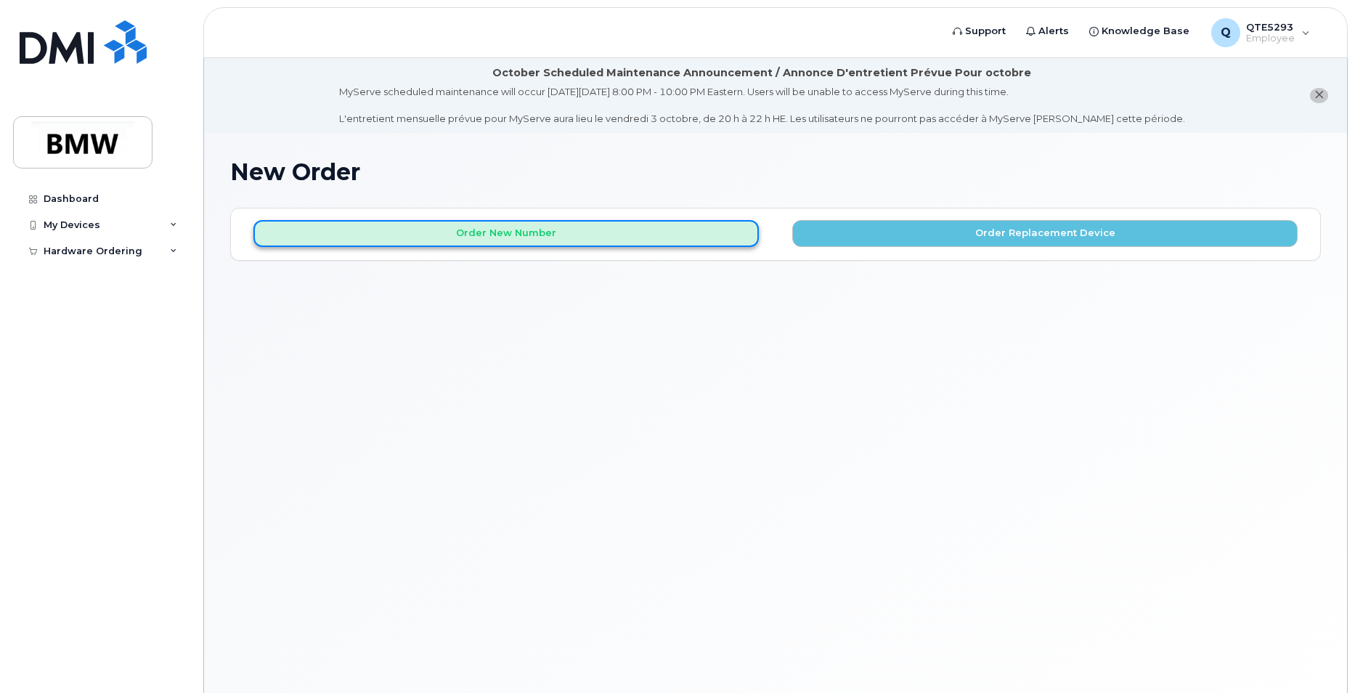
click at [735, 242] on button "Order New Number" at bounding box center [506, 233] width 506 height 27
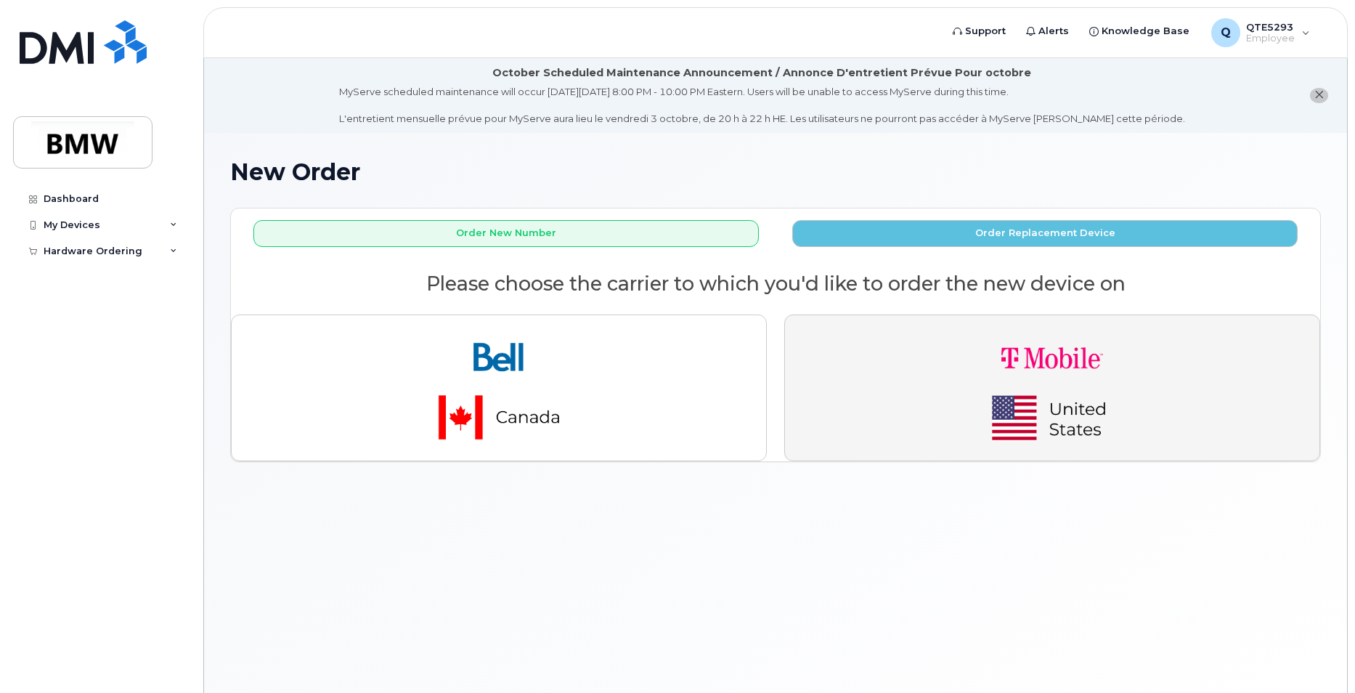
click at [979, 435] on img "button" at bounding box center [1052, 388] width 203 height 122
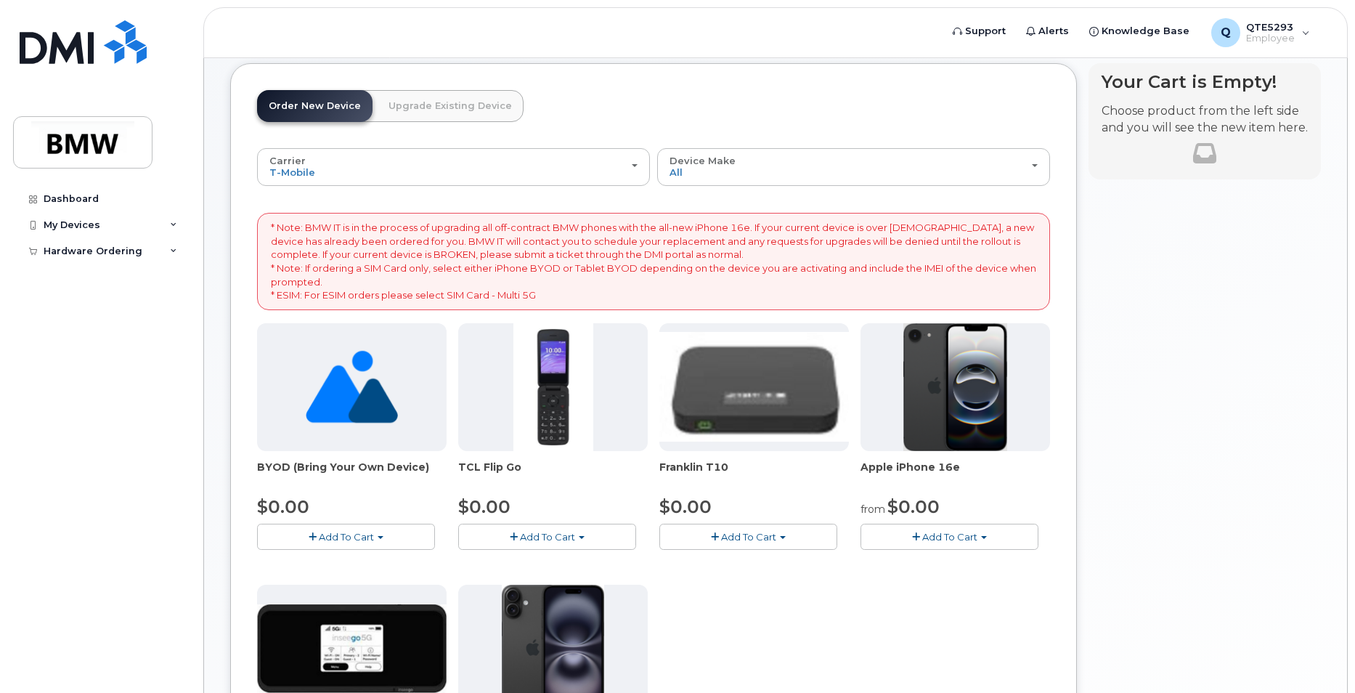
scroll to position [145, 0]
click at [933, 533] on span "Add To Cart" at bounding box center [949, 536] width 55 height 12
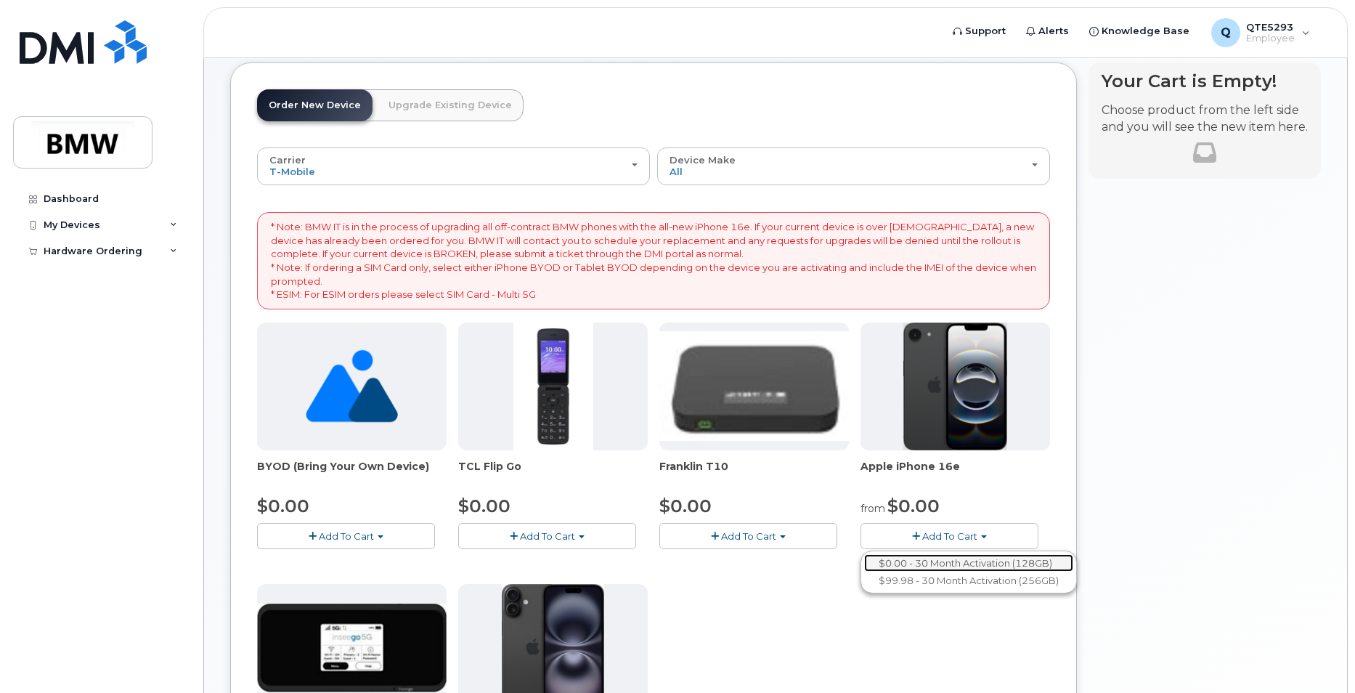
click at [978, 561] on link "$0.00 - 30 Month Activation (128GB)" at bounding box center [968, 563] width 209 height 18
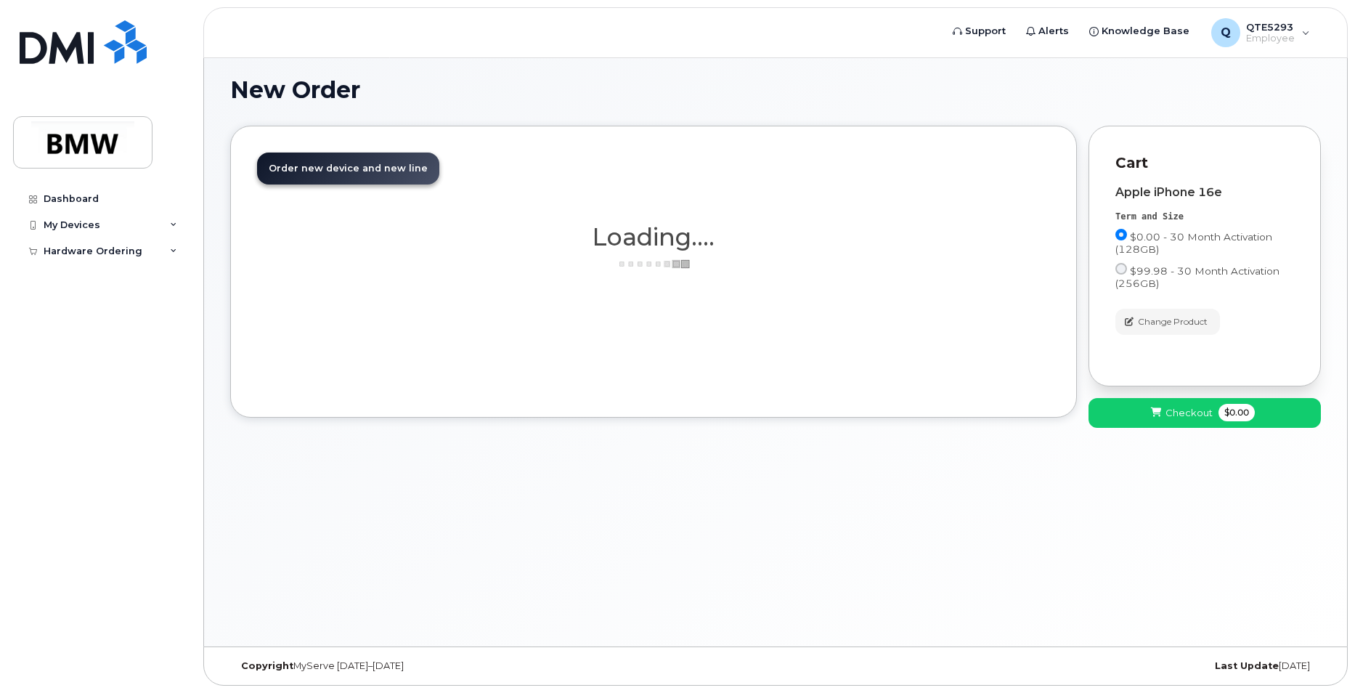
scroll to position [82, 0]
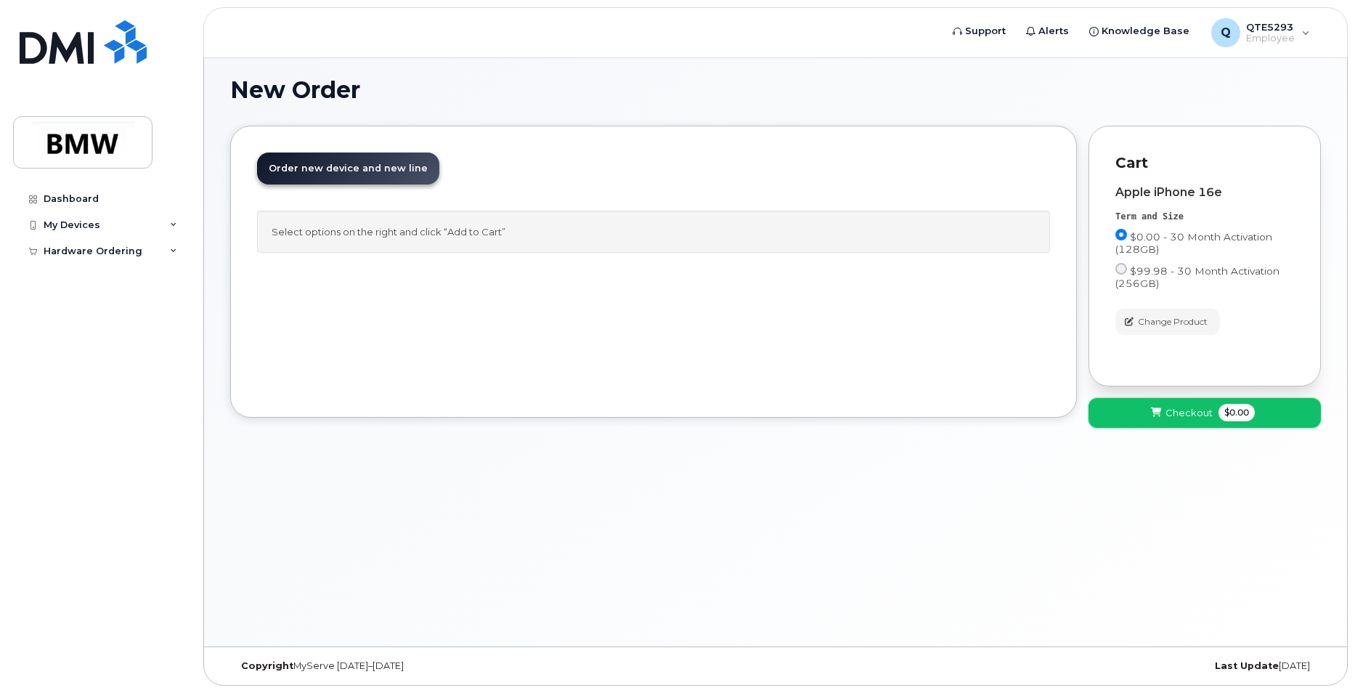
click at [1177, 423] on button "Checkout $0.00" at bounding box center [1205, 413] width 232 height 30
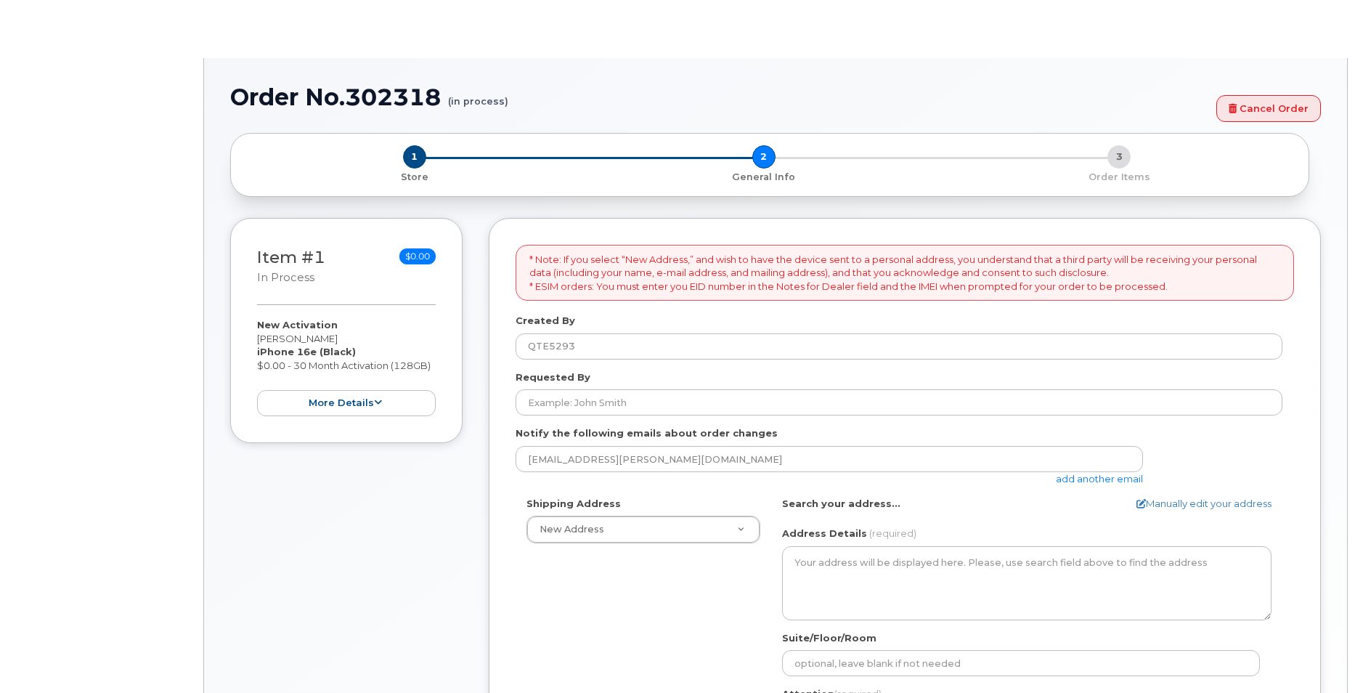
select select
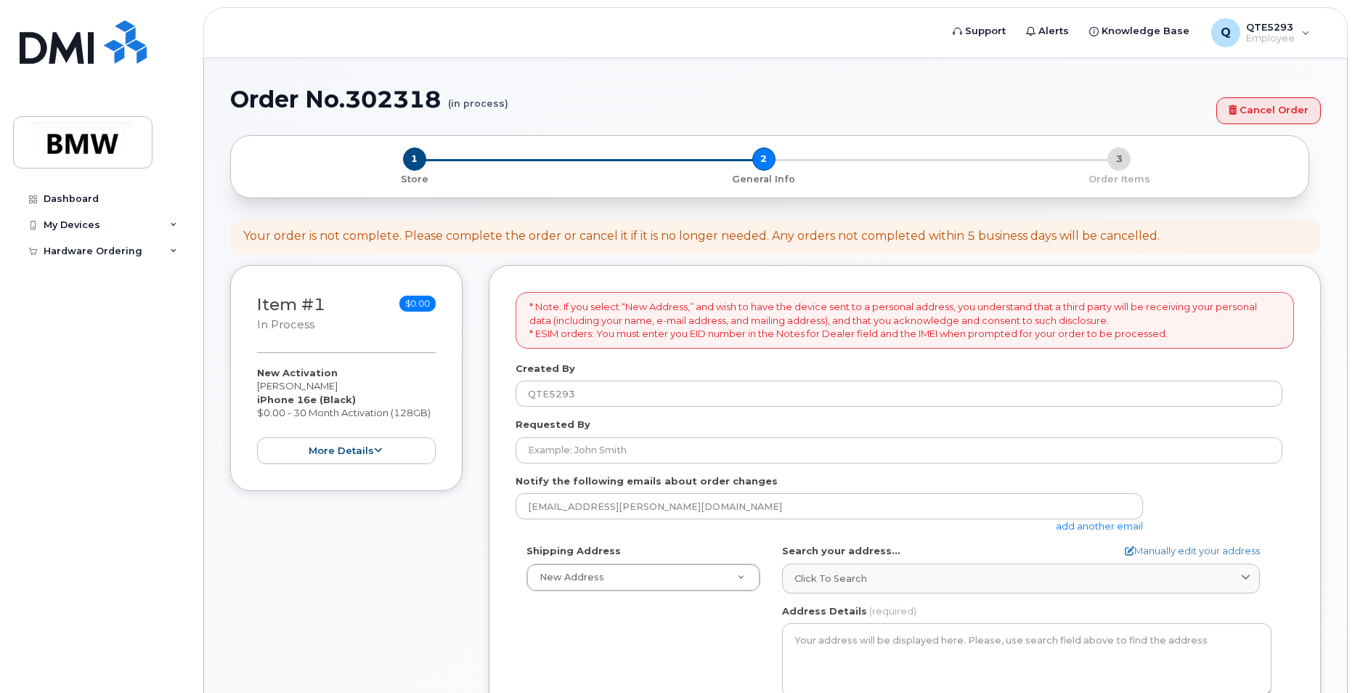
scroll to position [147, 0]
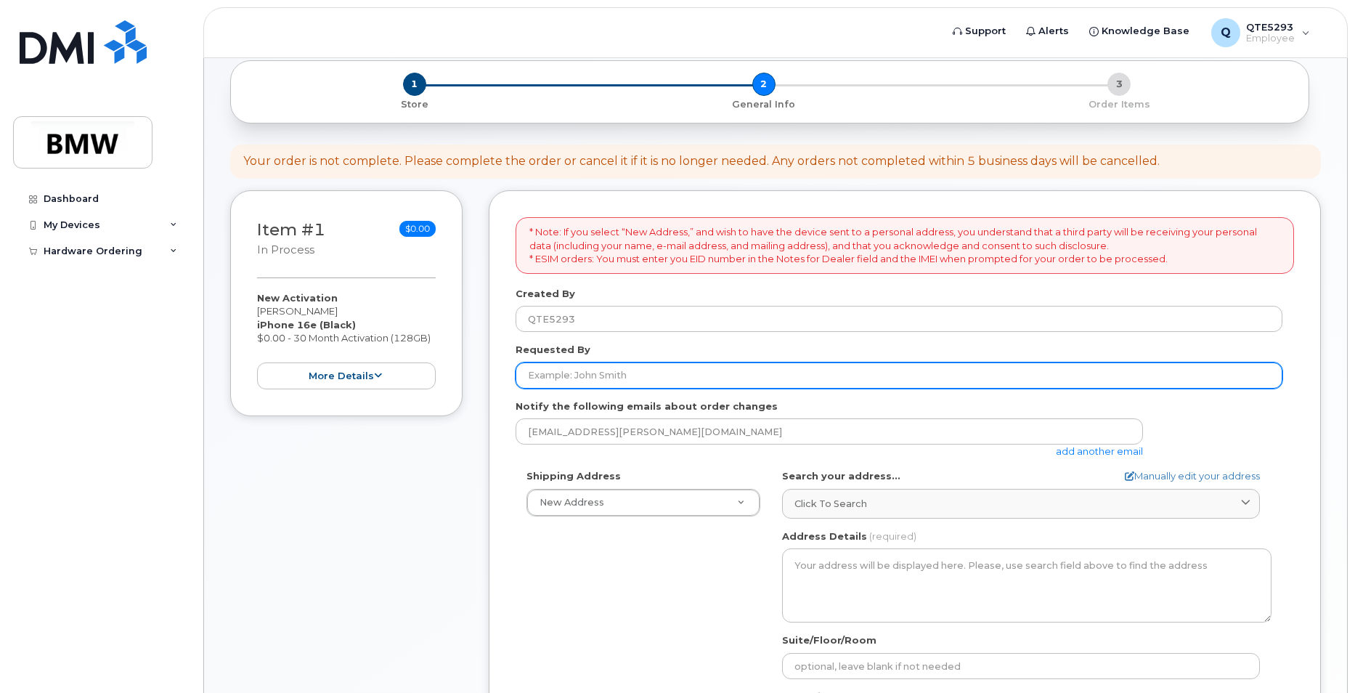
click at [626, 366] on input "Requested By" at bounding box center [899, 375] width 767 height 26
click at [673, 365] on input "Caleb Clement" at bounding box center [899, 375] width 767 height 26
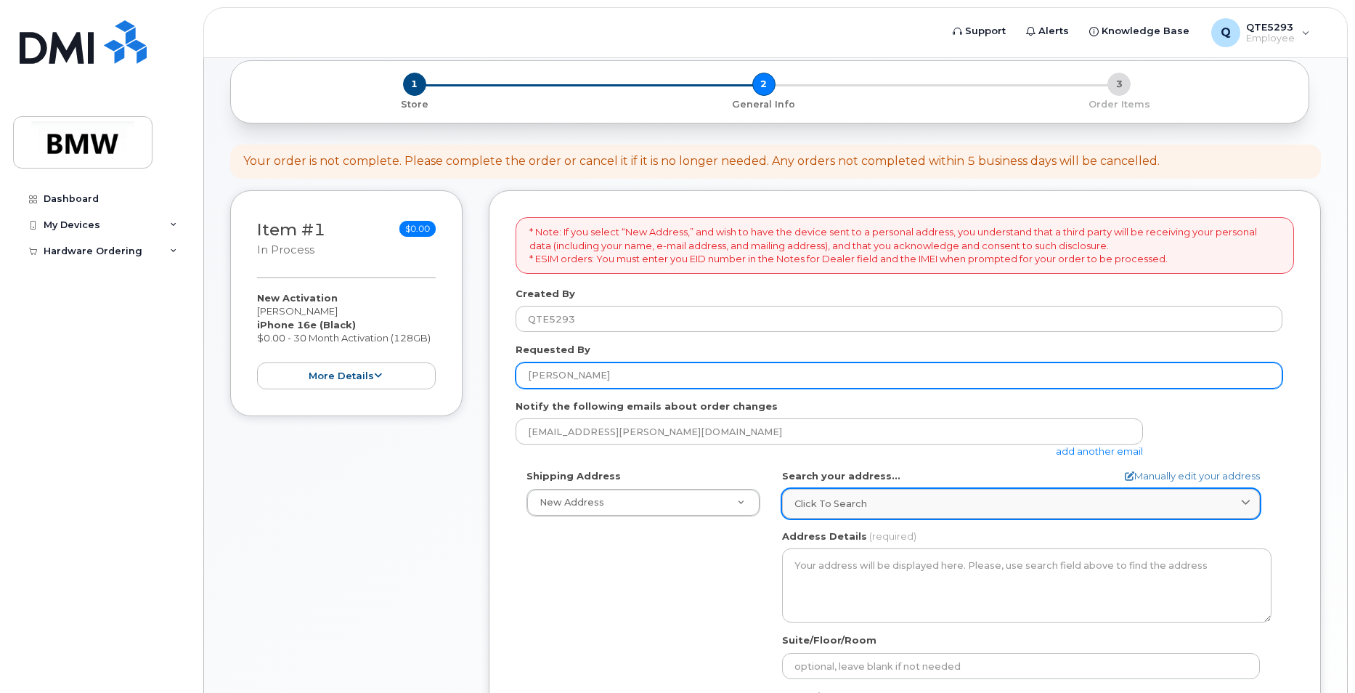
type input "Caleb Clement"
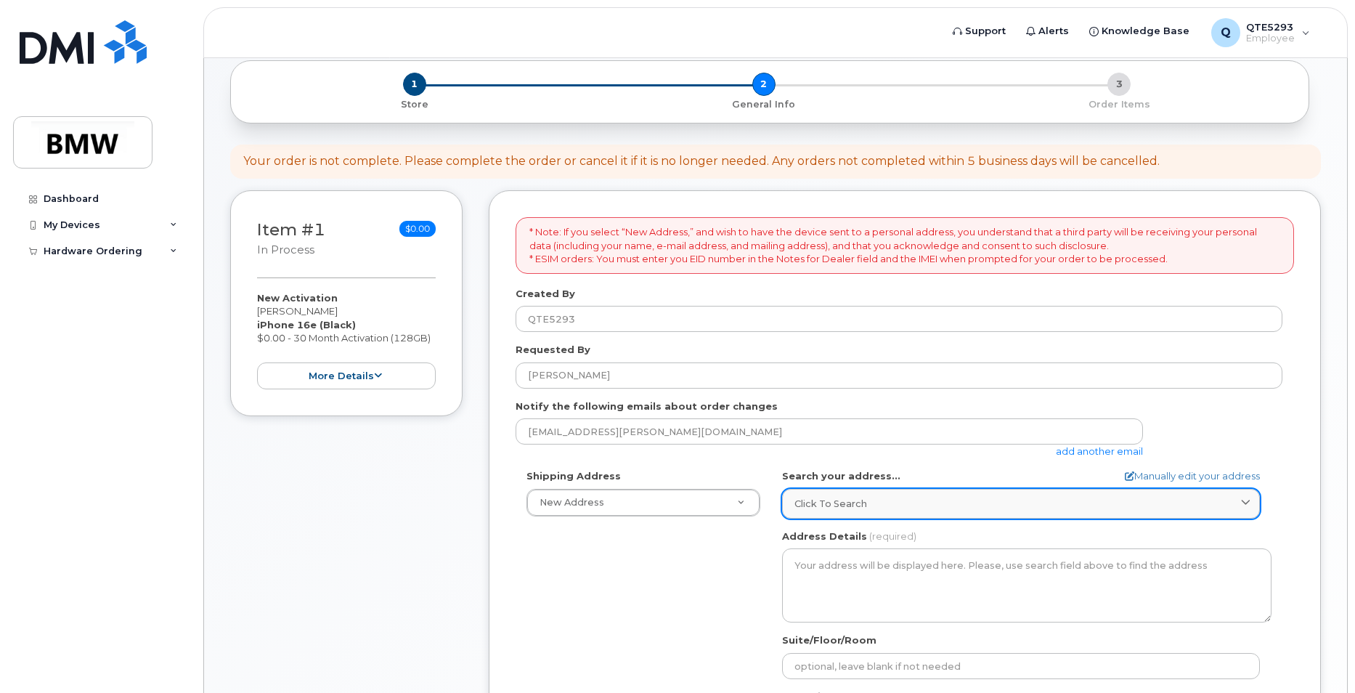
click at [877, 492] on link "Click to search" at bounding box center [1021, 504] width 478 height 30
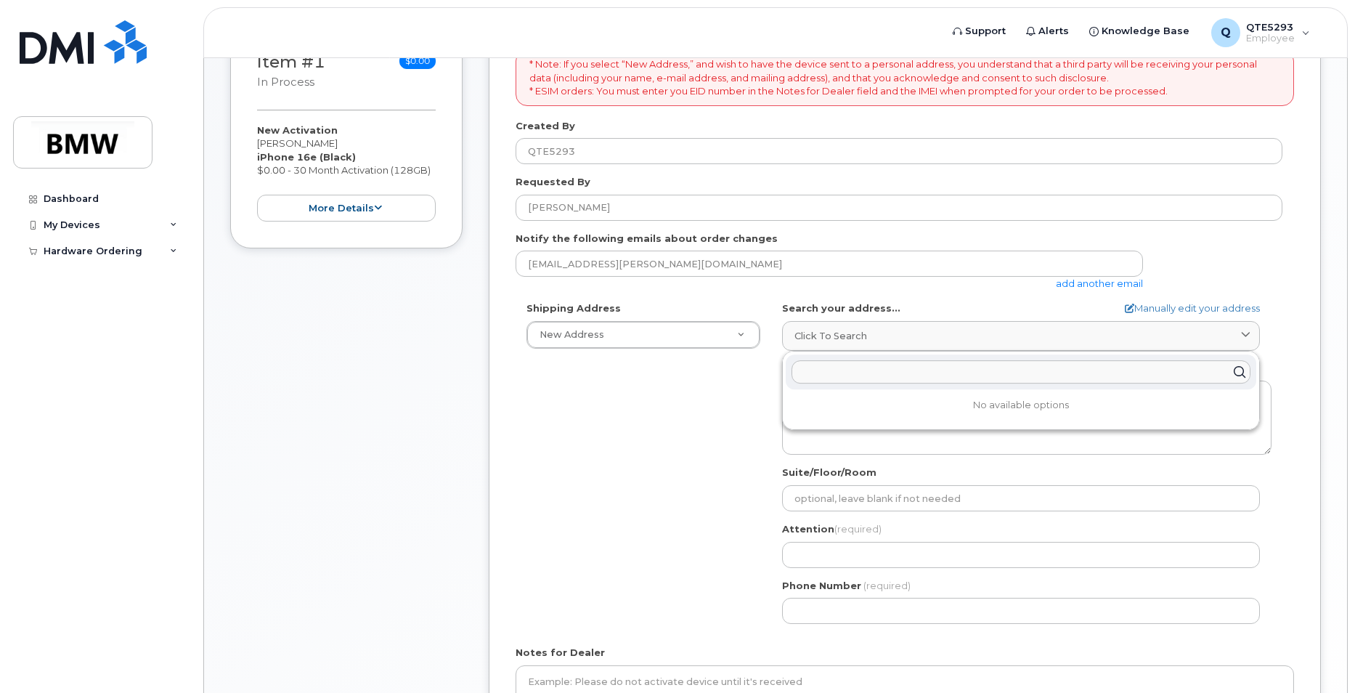
scroll to position [365, 0]
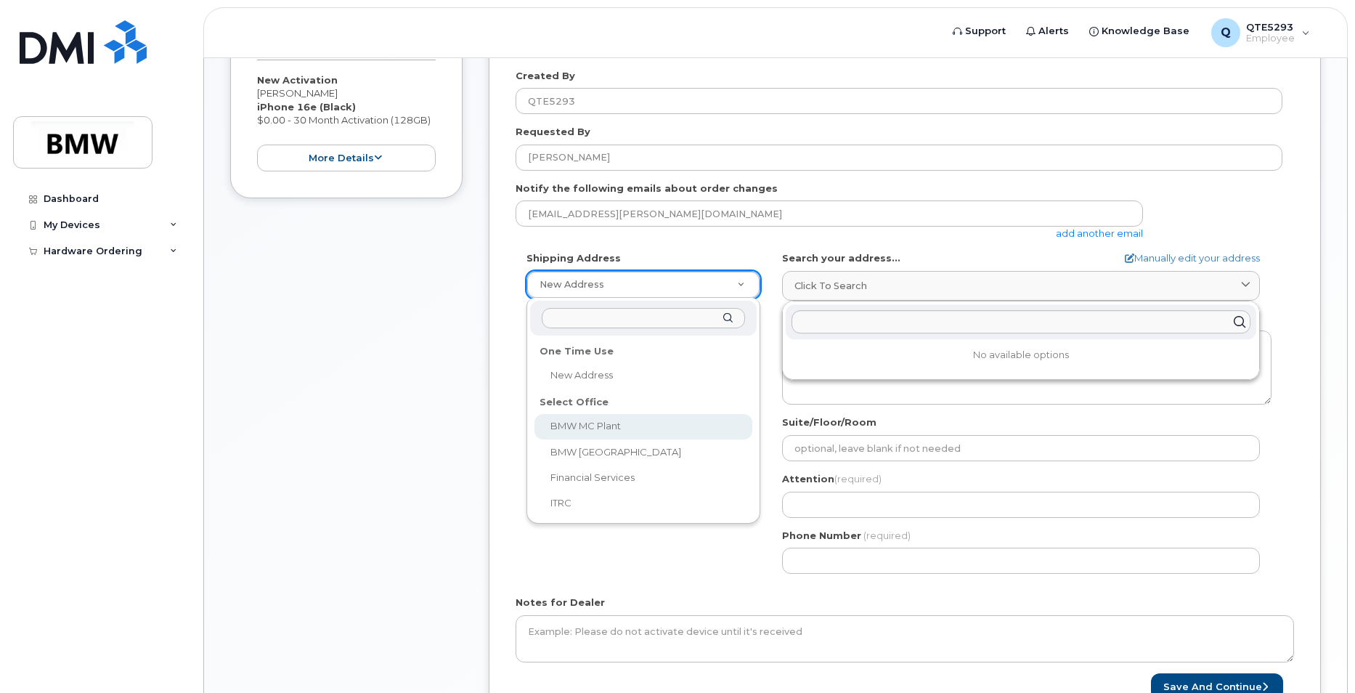
select select
type textarea "1400 Highway 101 S GREER SC 29651-6731 UNITED STATES Greer South Carolina 29651…"
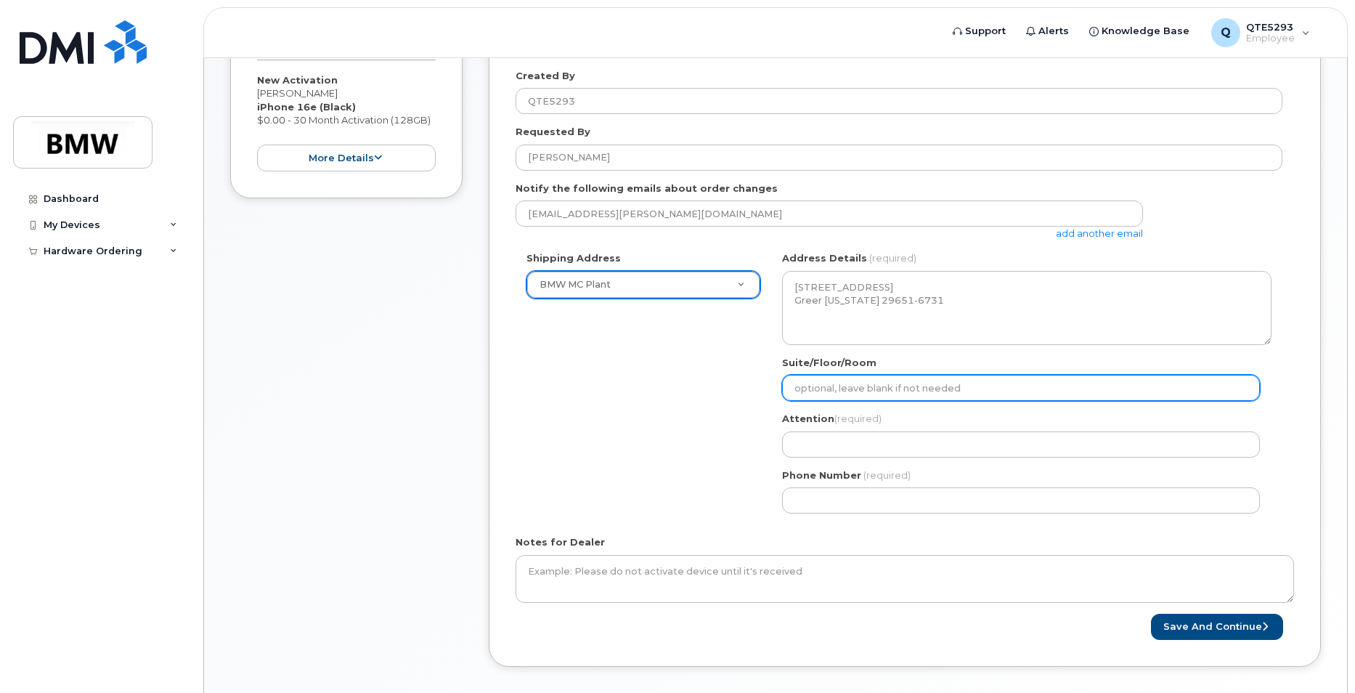
click at [943, 397] on input "Suite/Floor/Room" at bounding box center [1021, 388] width 478 height 26
select select
type input "H"
select select
type input "Ha"
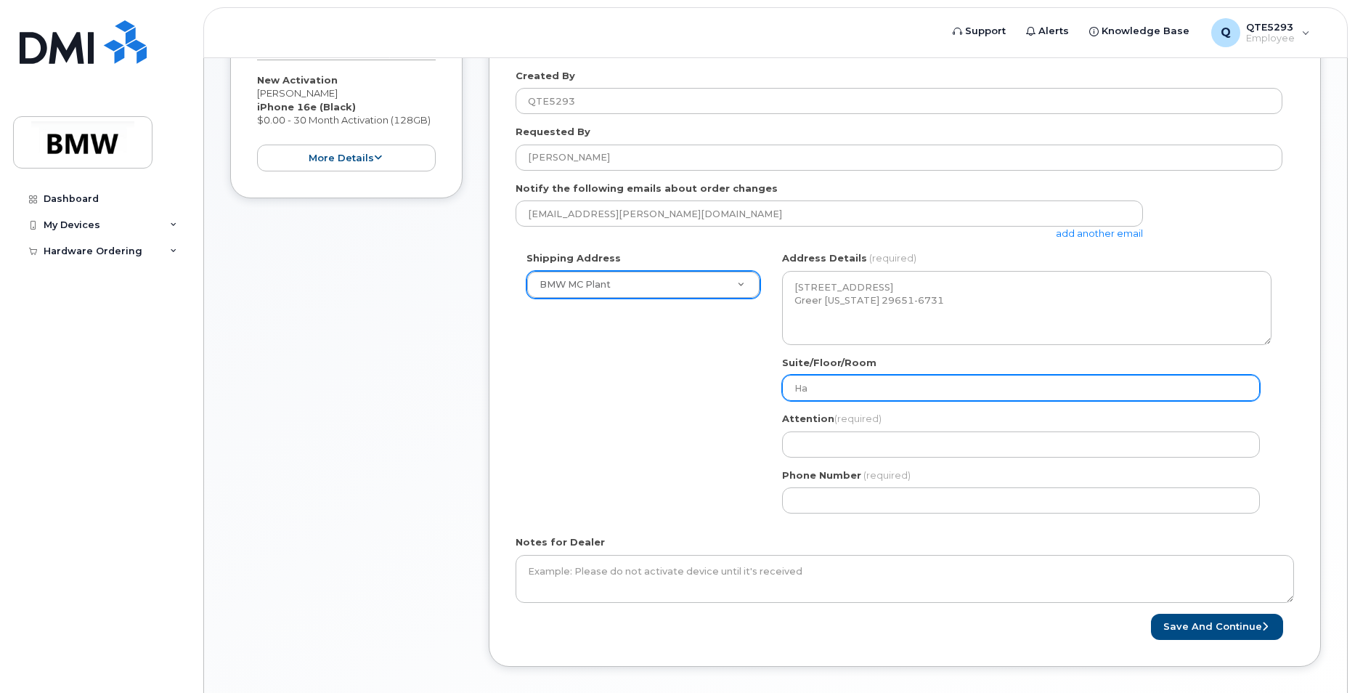
select select
type input "Hal"
select select
type input "Hall"
select select
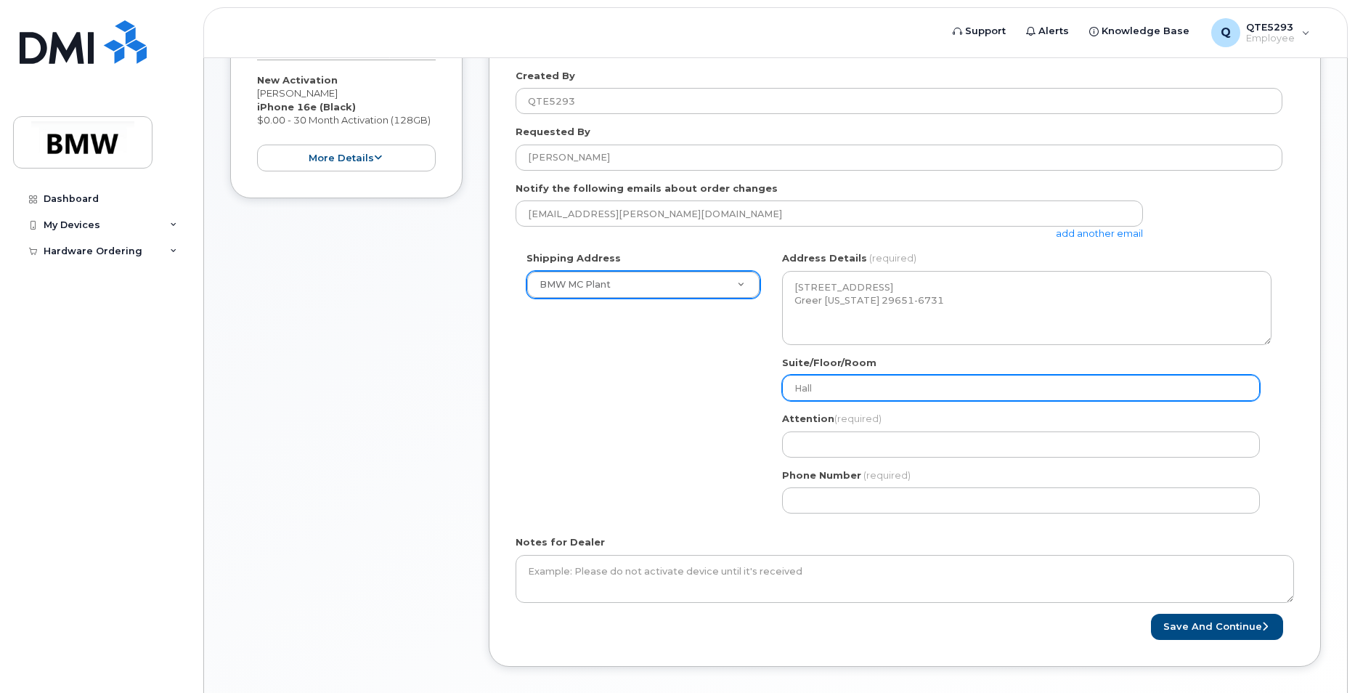
type input "Hall 5"
select select
type input "Hall 52"
select select
type input "Hall 52/"
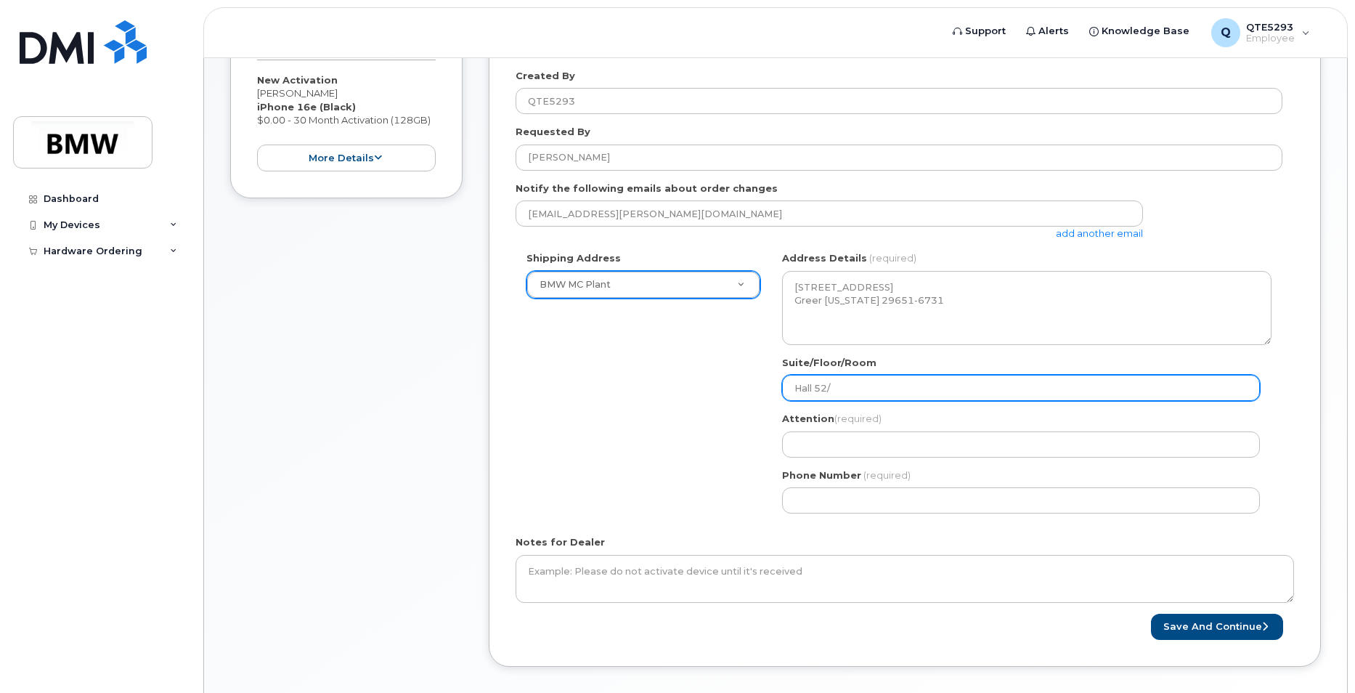
select select
type input "Hall 52"
select select
type input "Hall 52;"
select select
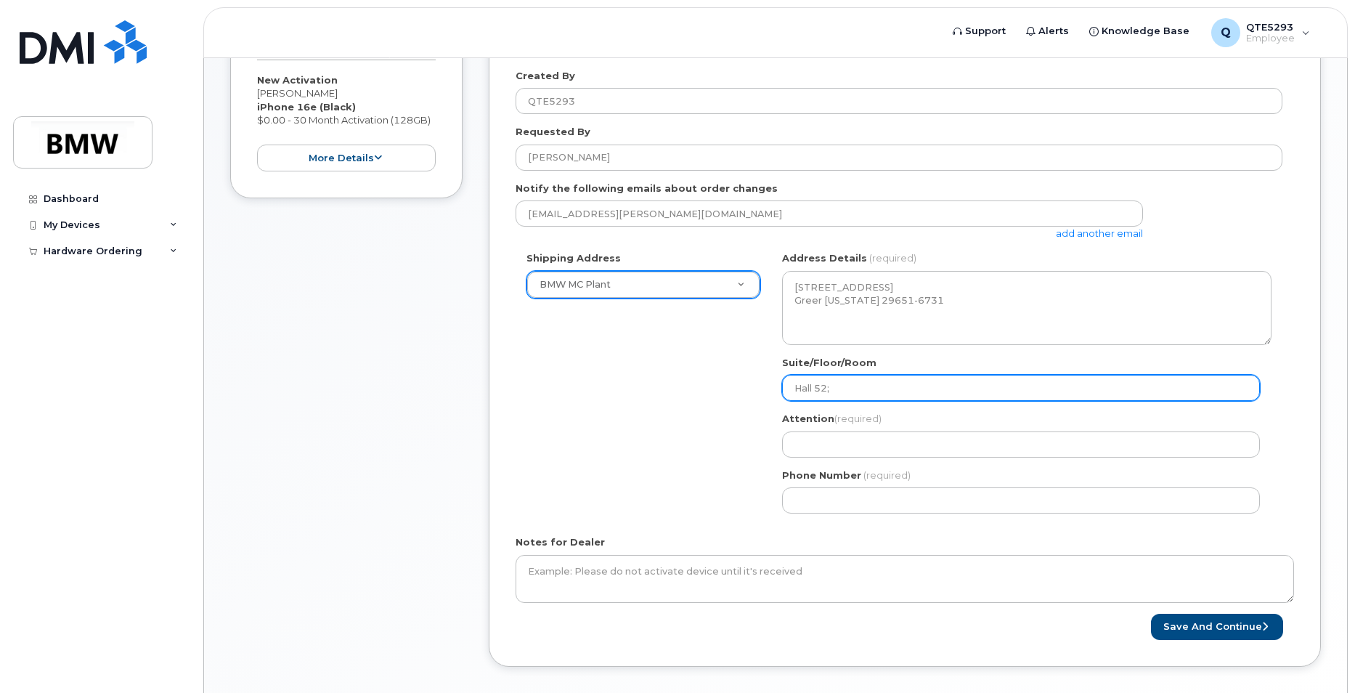
type input "Hall 52; M"
select select
type input "Hall 52; Ma"
select select
type input "Hall 52; Mat"
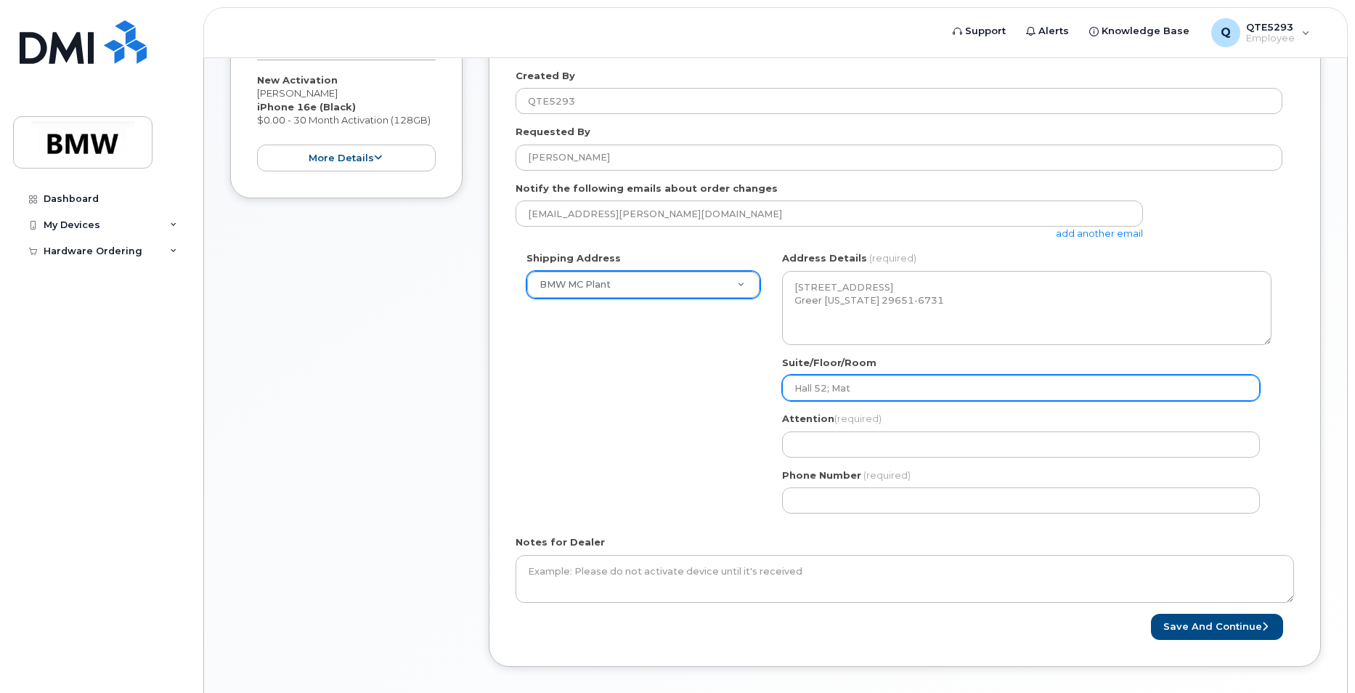
select select
type input "Hall 52; Mati"
select select
type input "Hall 52; Matie"
select select
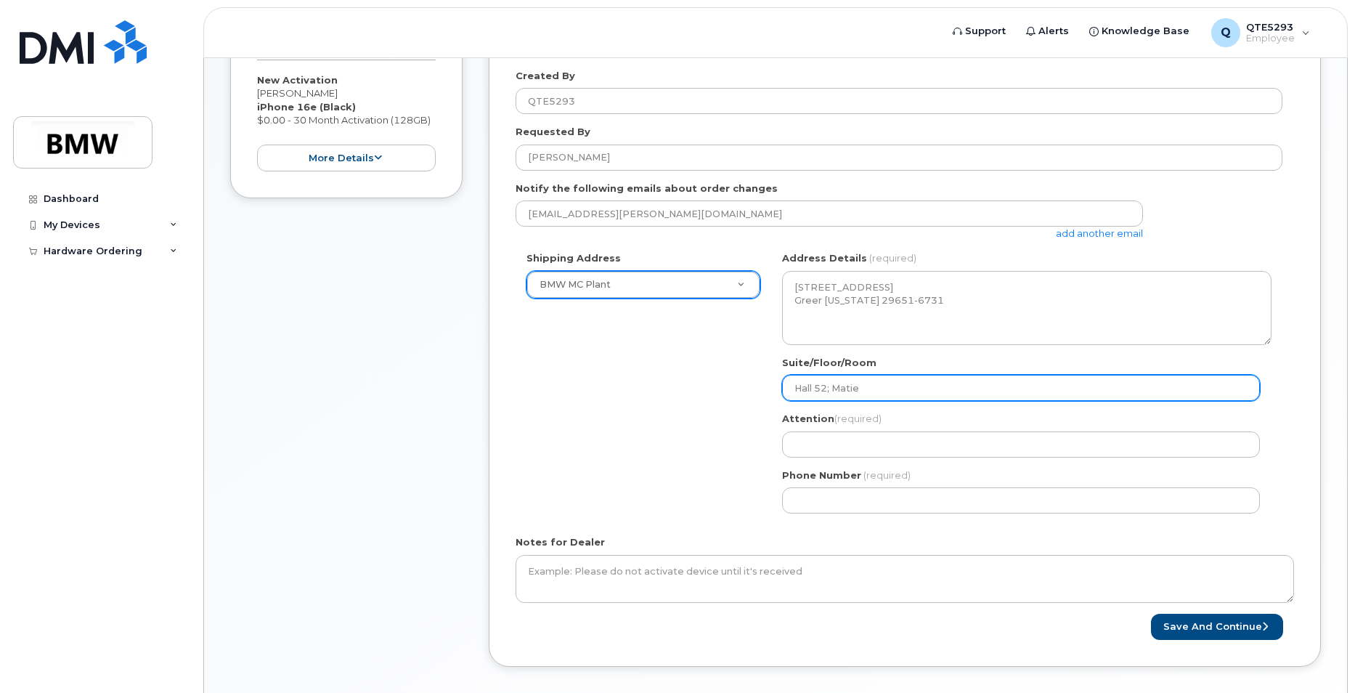
type input "Hall 52; Matien"
select select
type input "Hall 52; Matienc"
select select
type input "Hall 52; Matience"
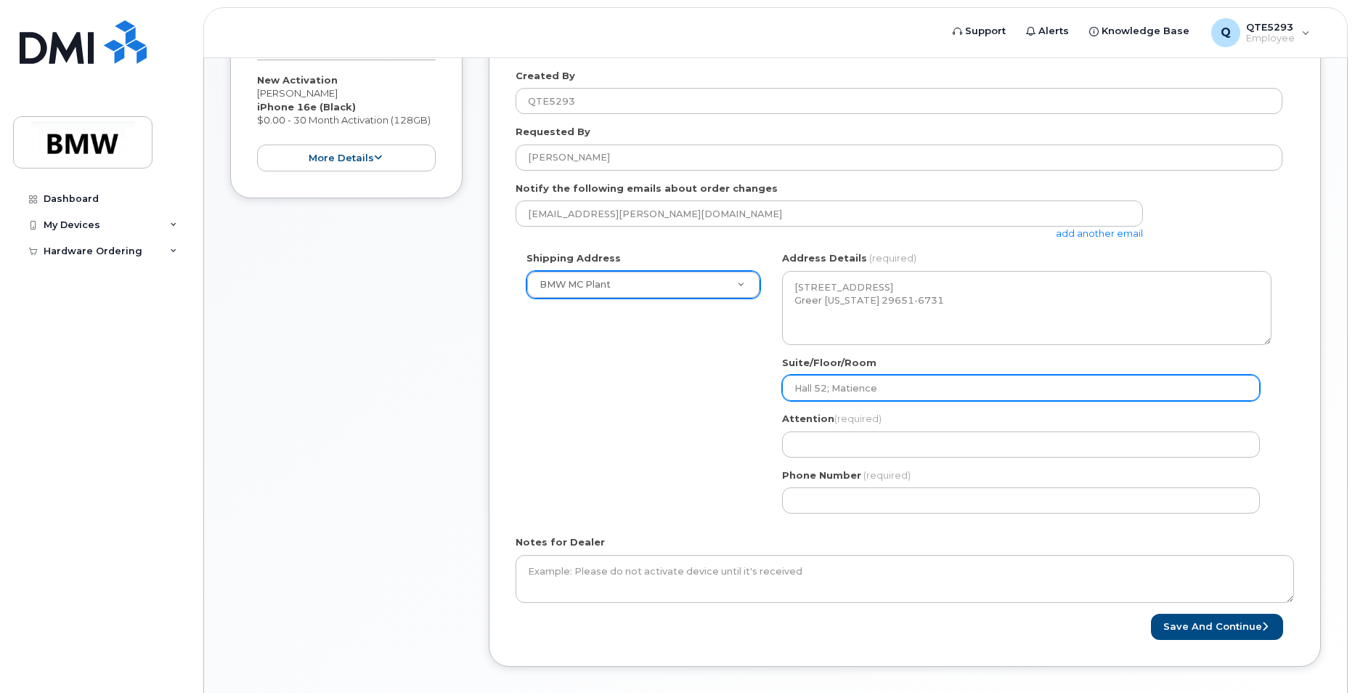
select select
type input "Hall 52; Matience o"
select select
type input "Hall 52; Matience of"
select select
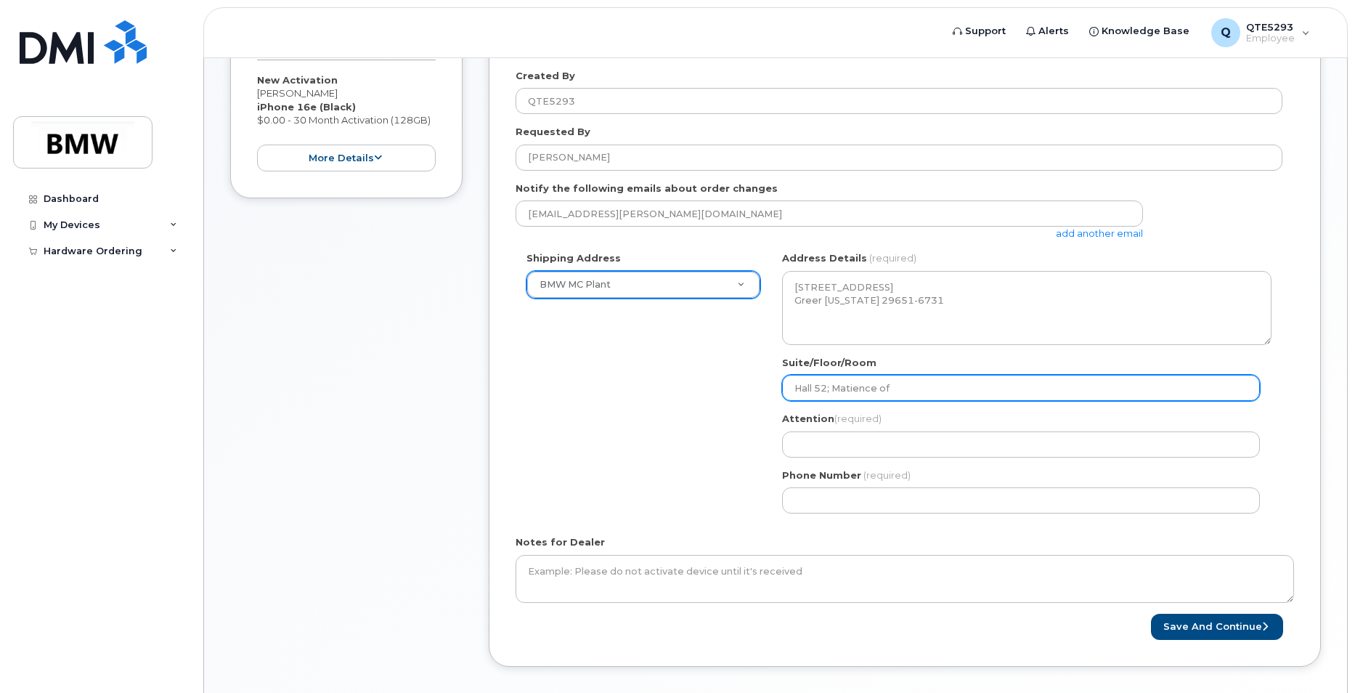
type input "Hall 52; Matience off"
select select
type input "Hall 52; Matience offi"
select select
type input "Hall 52; Matience offic"
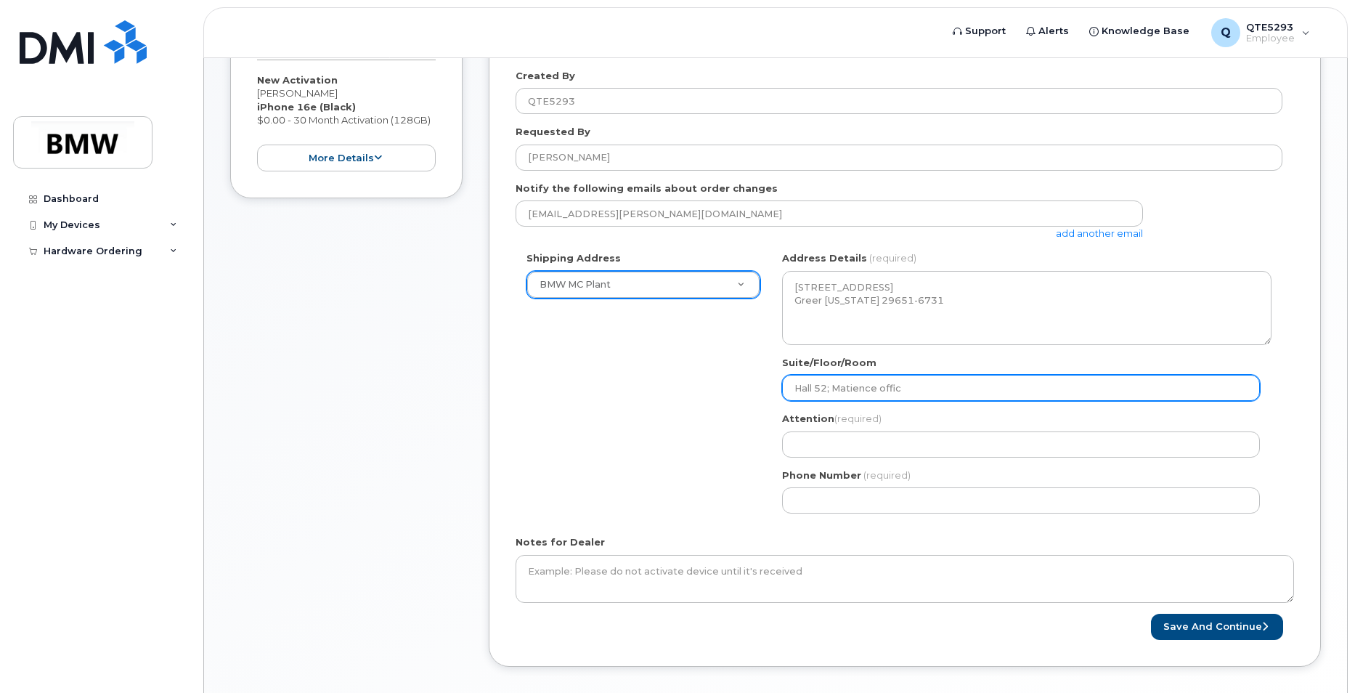
select select
click at [862, 390] on input "Hall 52; Matience office" at bounding box center [1021, 388] width 478 height 26
type input "Hall 52; Matience office"
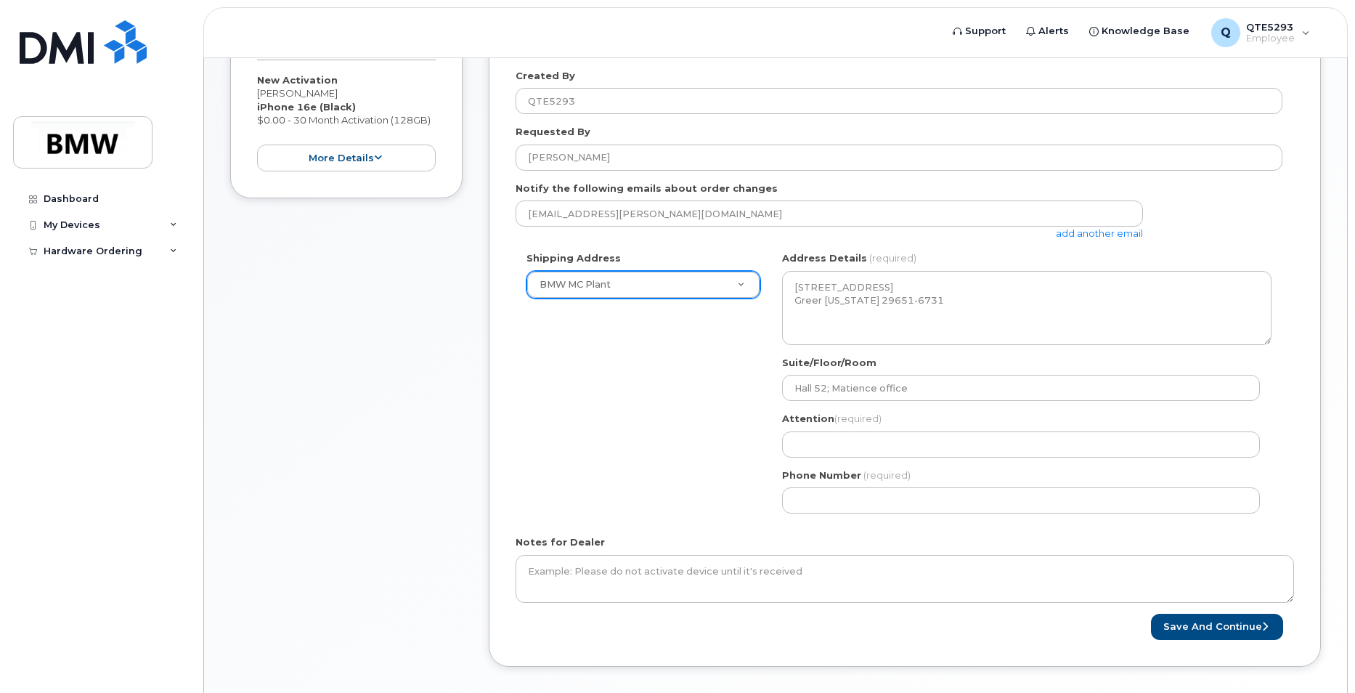
drag, startPoint x: 862, startPoint y: 390, endPoint x: 973, endPoint y: 354, distance: 116.9
click at [974, 354] on div "SC Greer Search your address... Manually edit your address Click to search No a…" at bounding box center [1026, 387] width 511 height 273
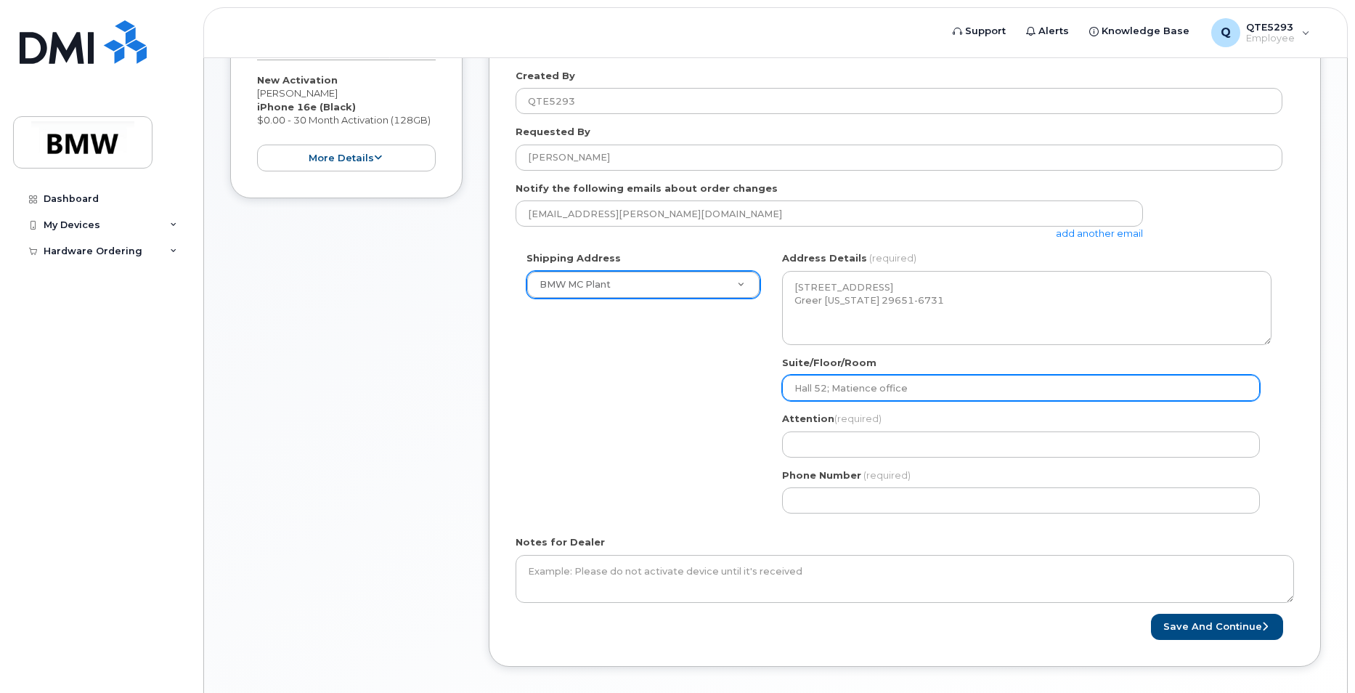
click at [861, 387] on input "Hall 52; Matience office" at bounding box center [1021, 388] width 478 height 26
click at [864, 387] on input "Hall 52; Matience office" at bounding box center [1021, 388] width 478 height 26
select select
type input "Hall 52; Matienece office"
select select
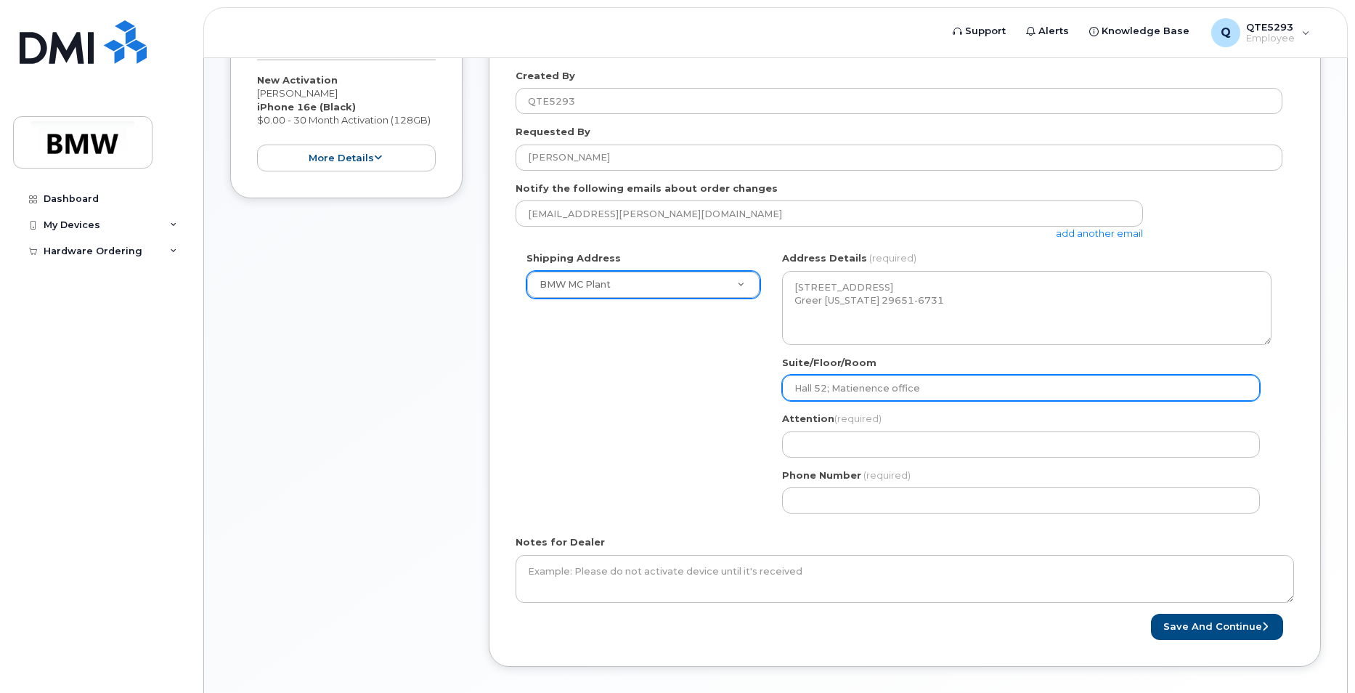
click at [991, 394] on input "Hall 52; Matienence office" at bounding box center [1021, 388] width 478 height 26
click at [871, 391] on input "Hall 52; Matienence office" at bounding box center [1021, 388] width 478 height 26
drag, startPoint x: 870, startPoint y: 391, endPoint x: 845, endPoint y: 391, distance: 25.4
click at [845, 391] on input "Hall 52; Matienence office" at bounding box center [1021, 388] width 478 height 26
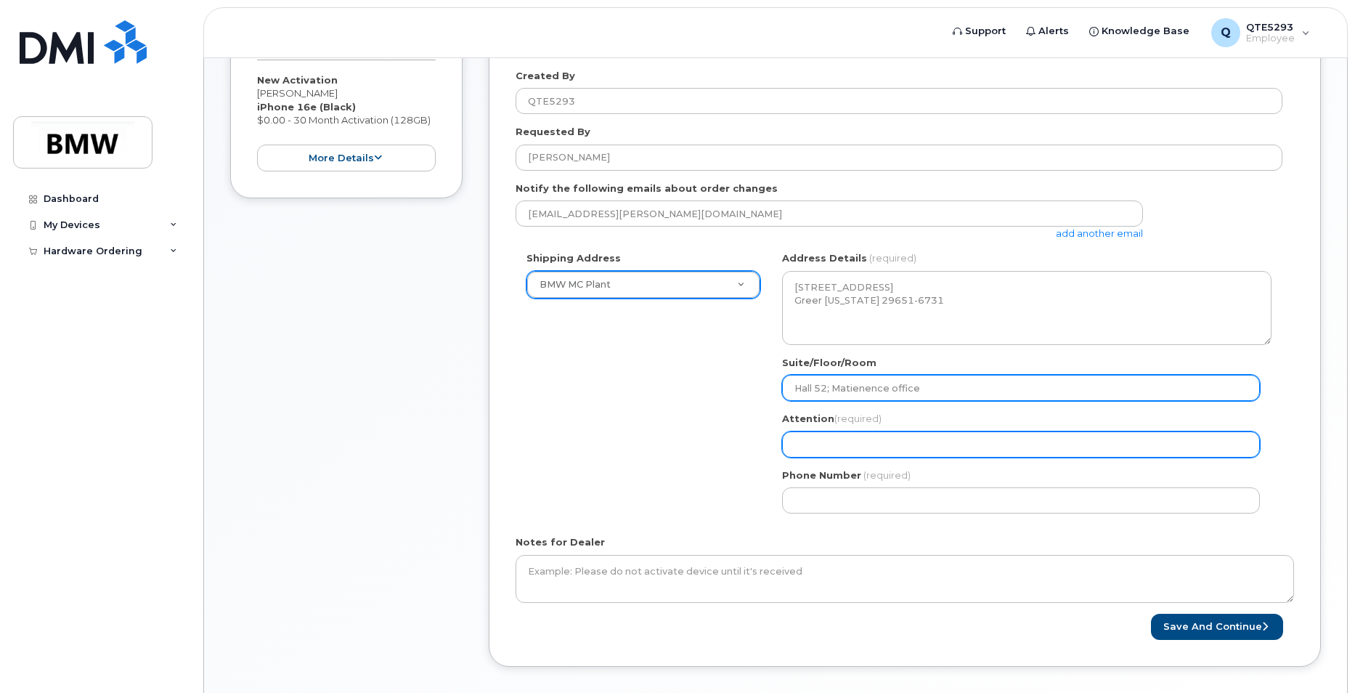
type input "Hall 52; Matienence office"
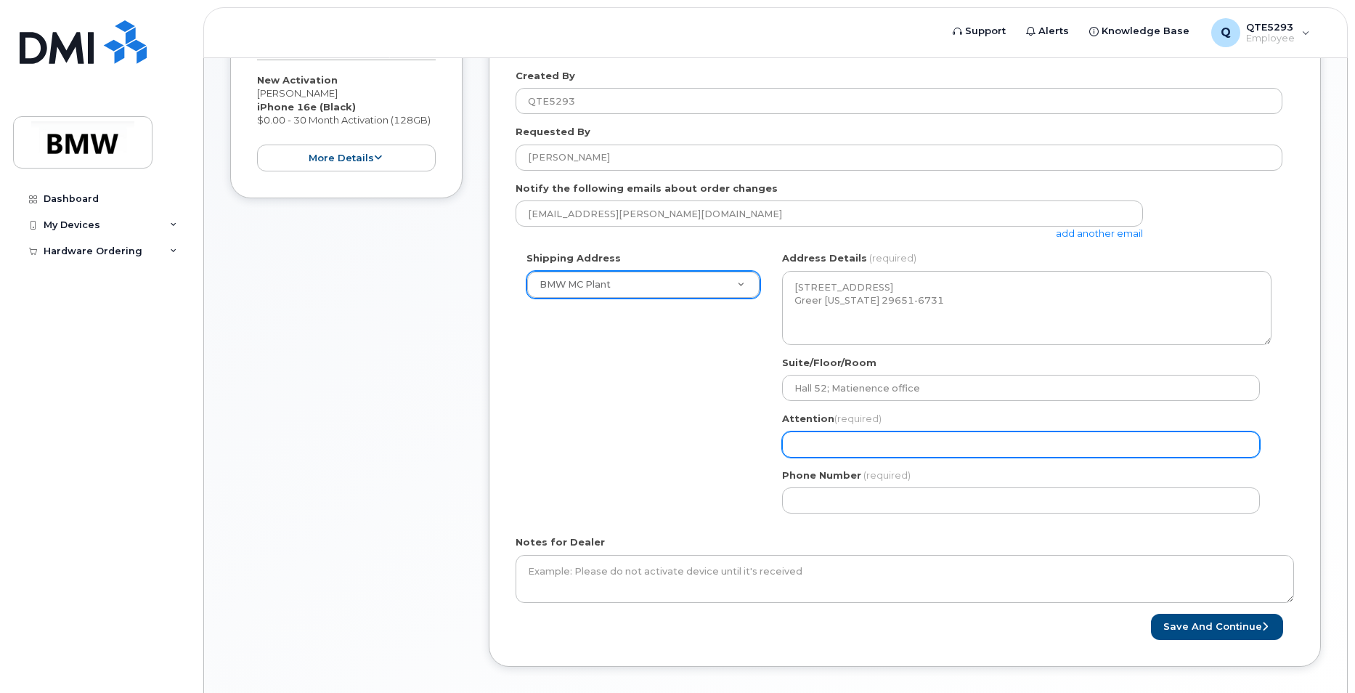
click at [891, 444] on input "Attention (required)" at bounding box center [1021, 444] width 478 height 26
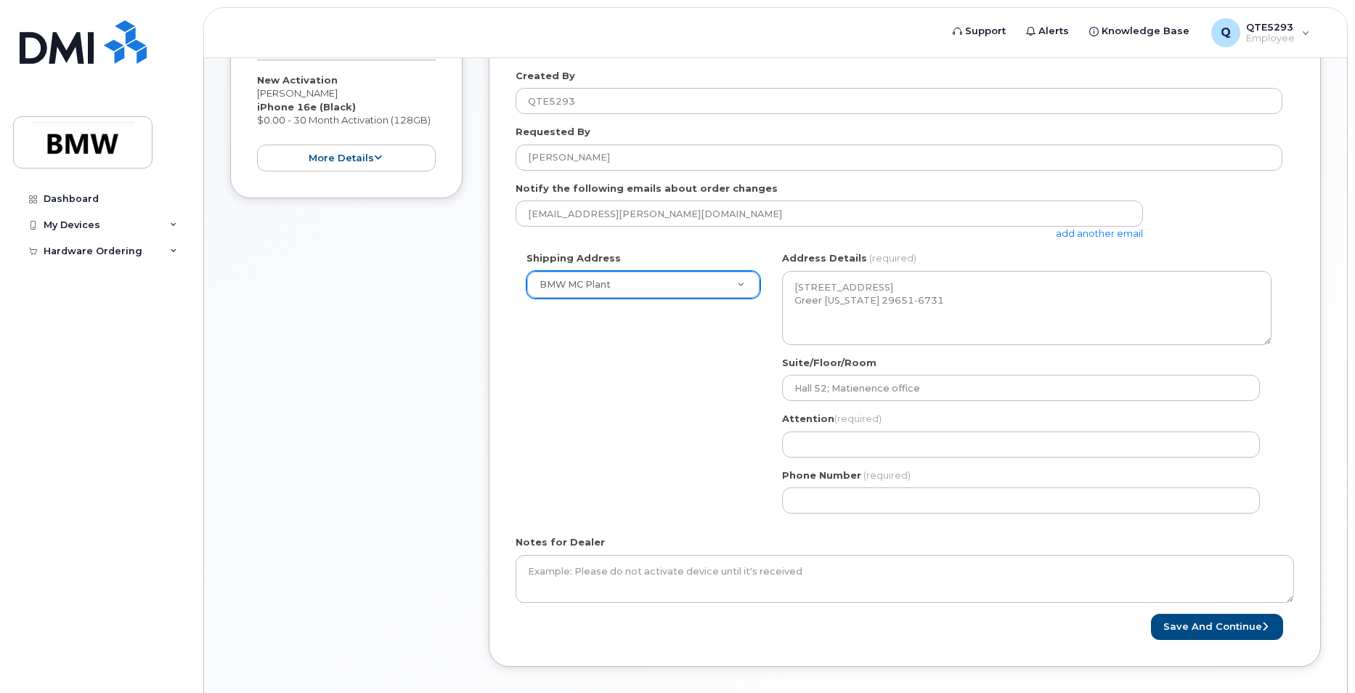
click at [846, 422] on span "(required)" at bounding box center [858, 419] width 47 height 12
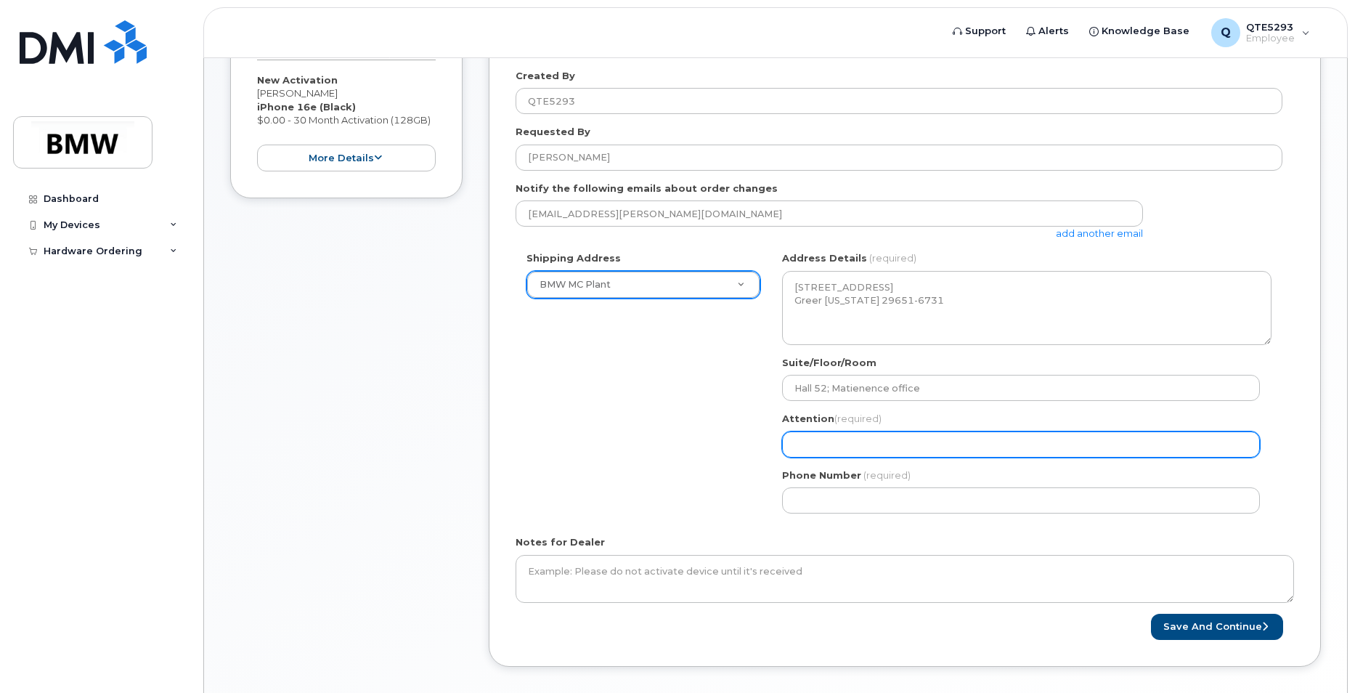
drag, startPoint x: 846, startPoint y: 422, endPoint x: 871, endPoint y: 447, distance: 34.9
click at [866, 446] on input "Attention (required)" at bounding box center [1021, 444] width 478 height 26
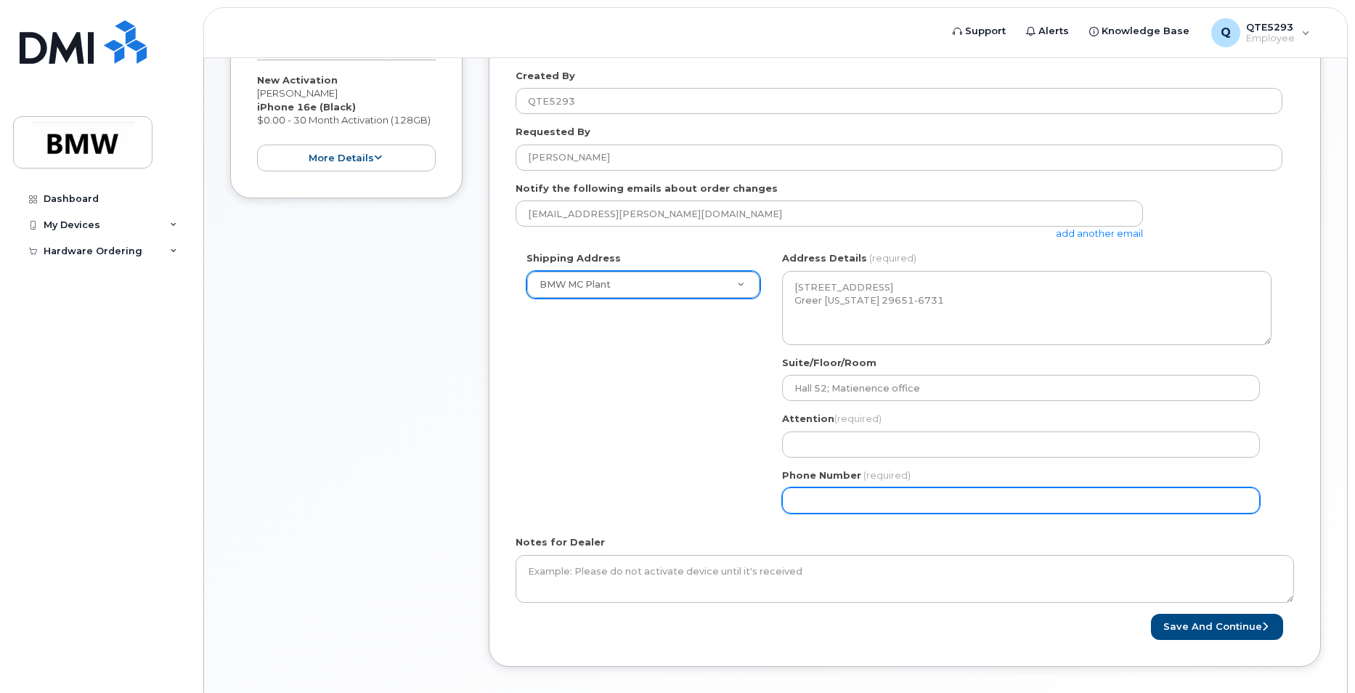
click at [908, 499] on input "Phone Number" at bounding box center [1021, 500] width 478 height 26
click at [884, 511] on input "Phone Number" at bounding box center [1021, 500] width 478 height 26
select select
type input "864417967"
select select
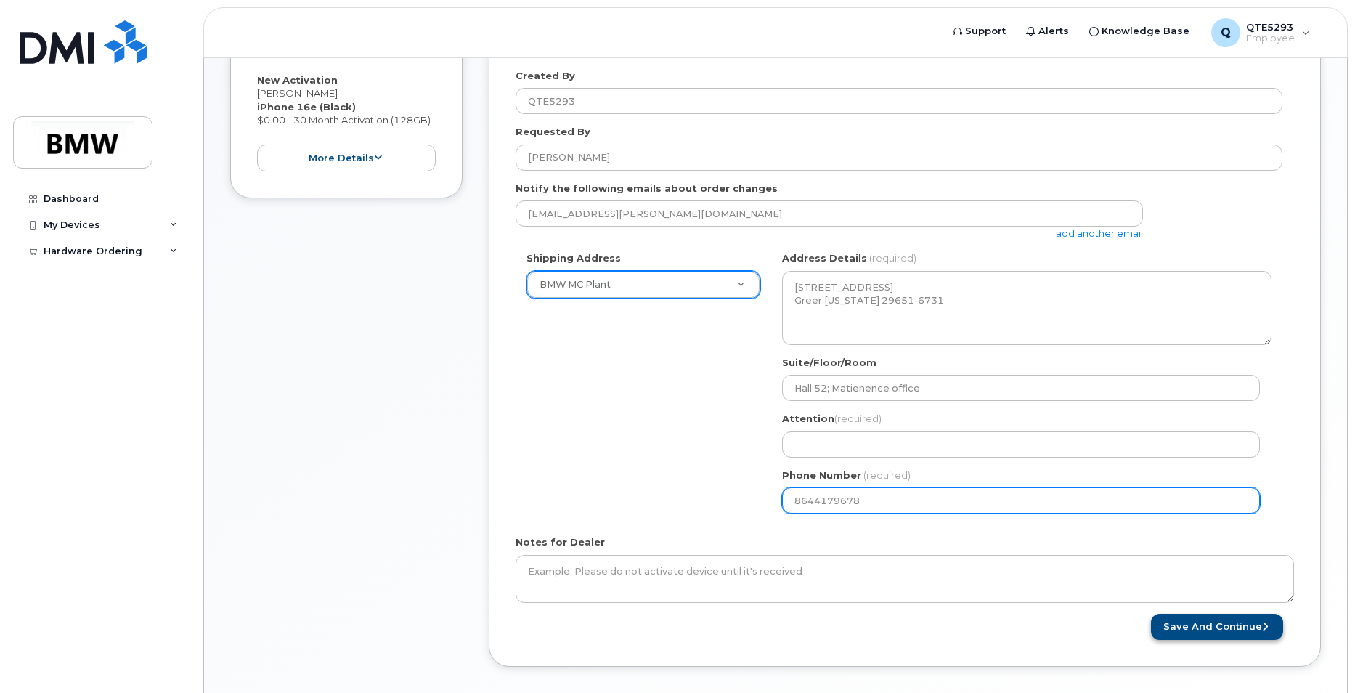
type input "8644179678"
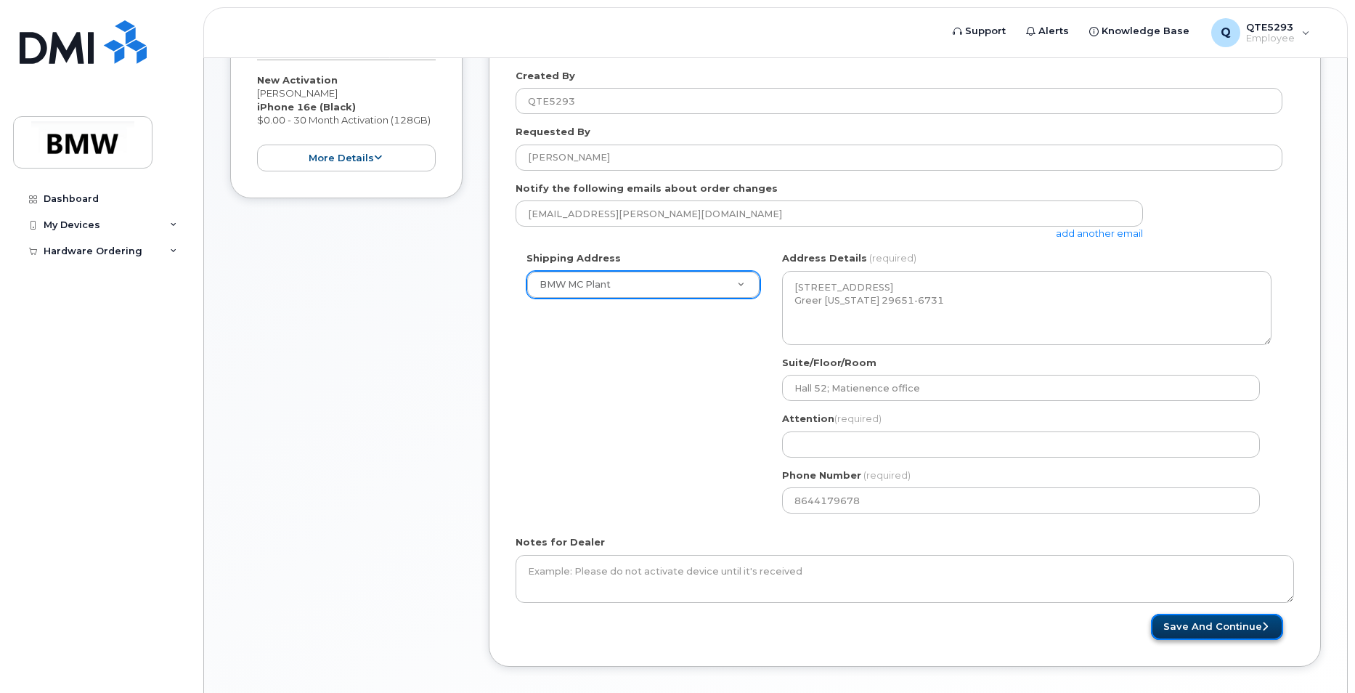
click at [1193, 619] on button "Save and Continue" at bounding box center [1217, 627] width 132 height 27
click at [966, 482] on div "Phone Number (required) 8644179678" at bounding box center [1027, 491] width 490 height 46
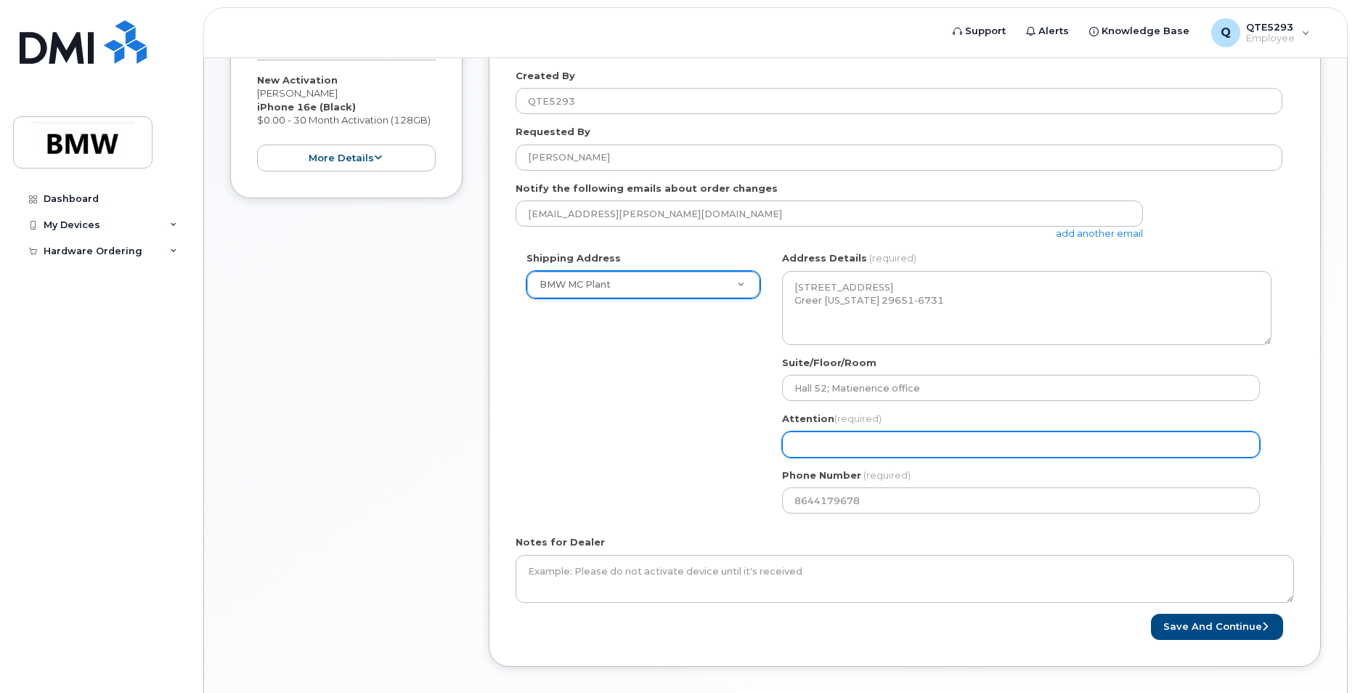
drag, startPoint x: 922, startPoint y: 441, endPoint x: 893, endPoint y: 441, distance: 28.3
click at [893, 441] on input "Attention (required)" at bounding box center [1021, 444] width 478 height 26
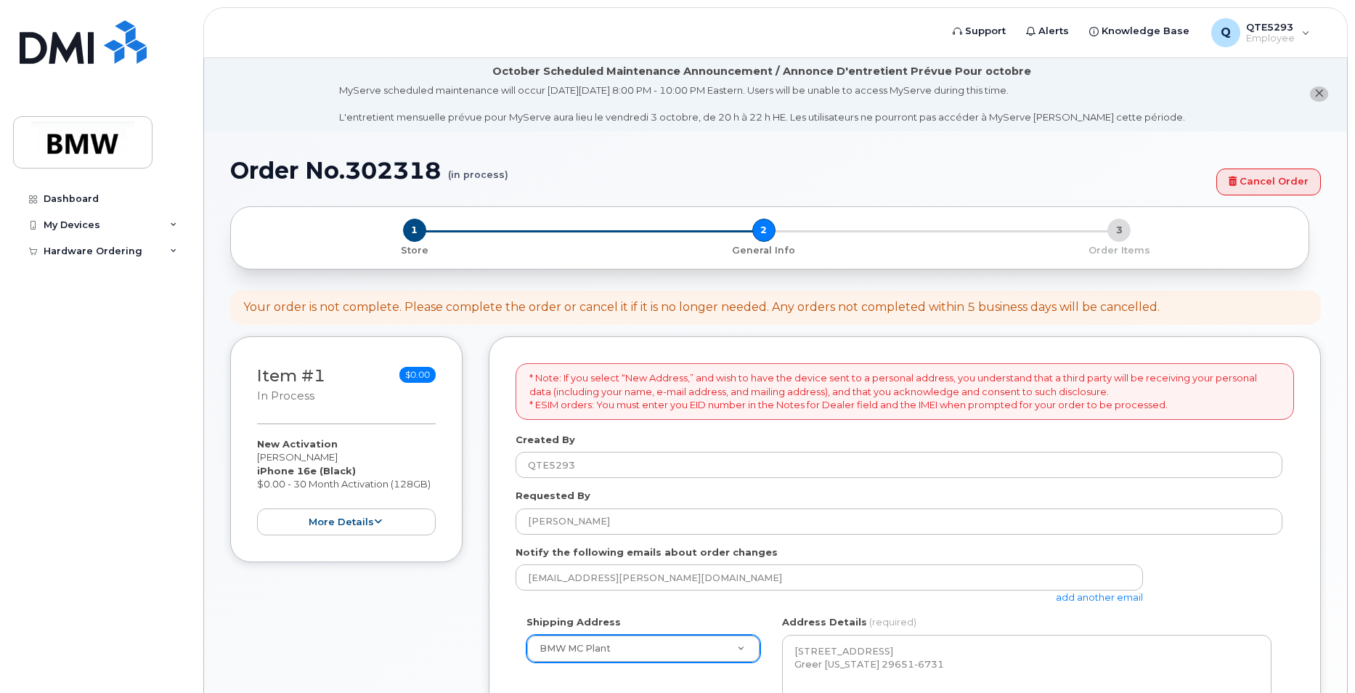
scroll to position [0, 0]
click at [983, 31] on span "Support" at bounding box center [985, 31] width 41 height 15
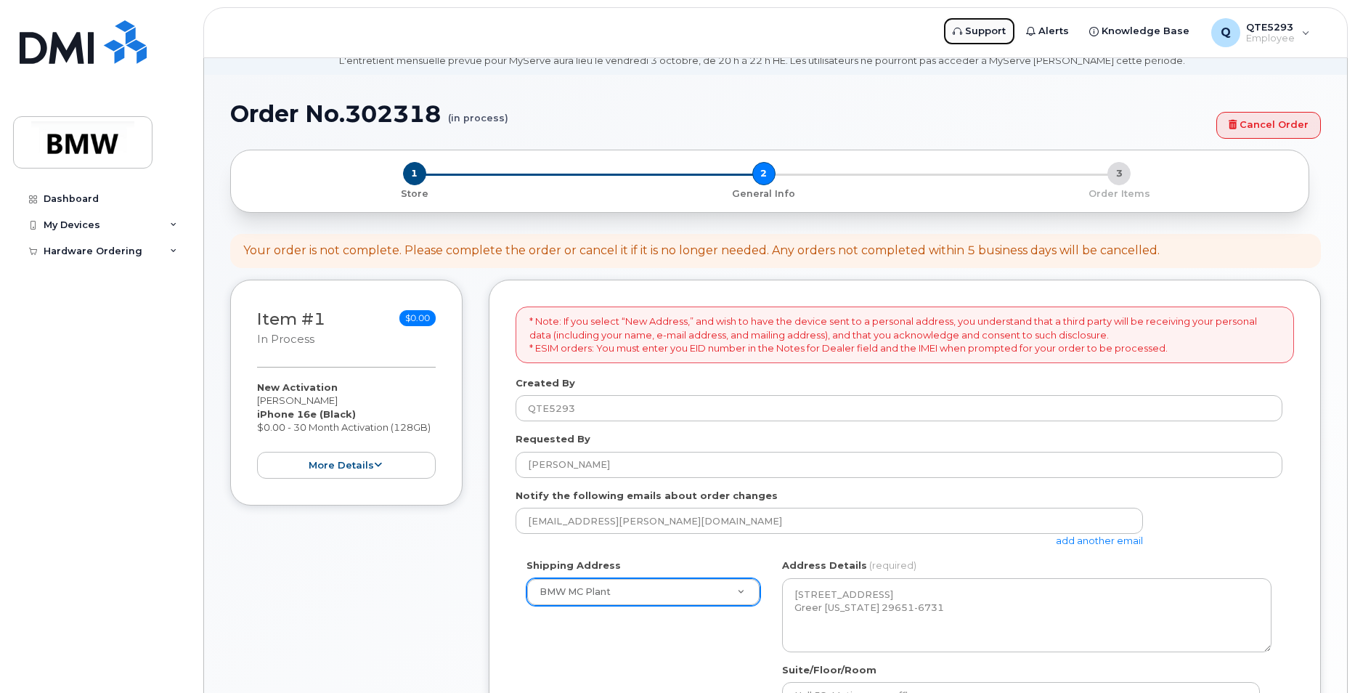
scroll to position [218, 0]
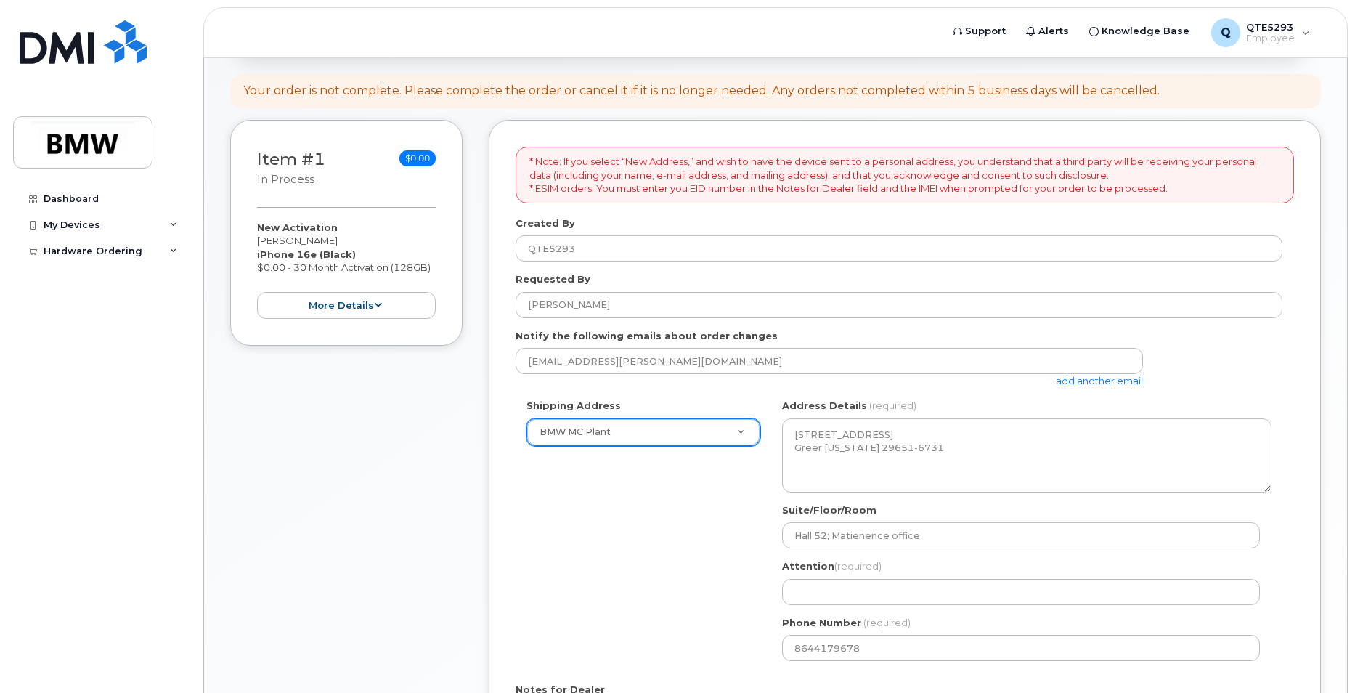
click at [820, 565] on label "Attention (required)" at bounding box center [832, 566] width 100 height 14
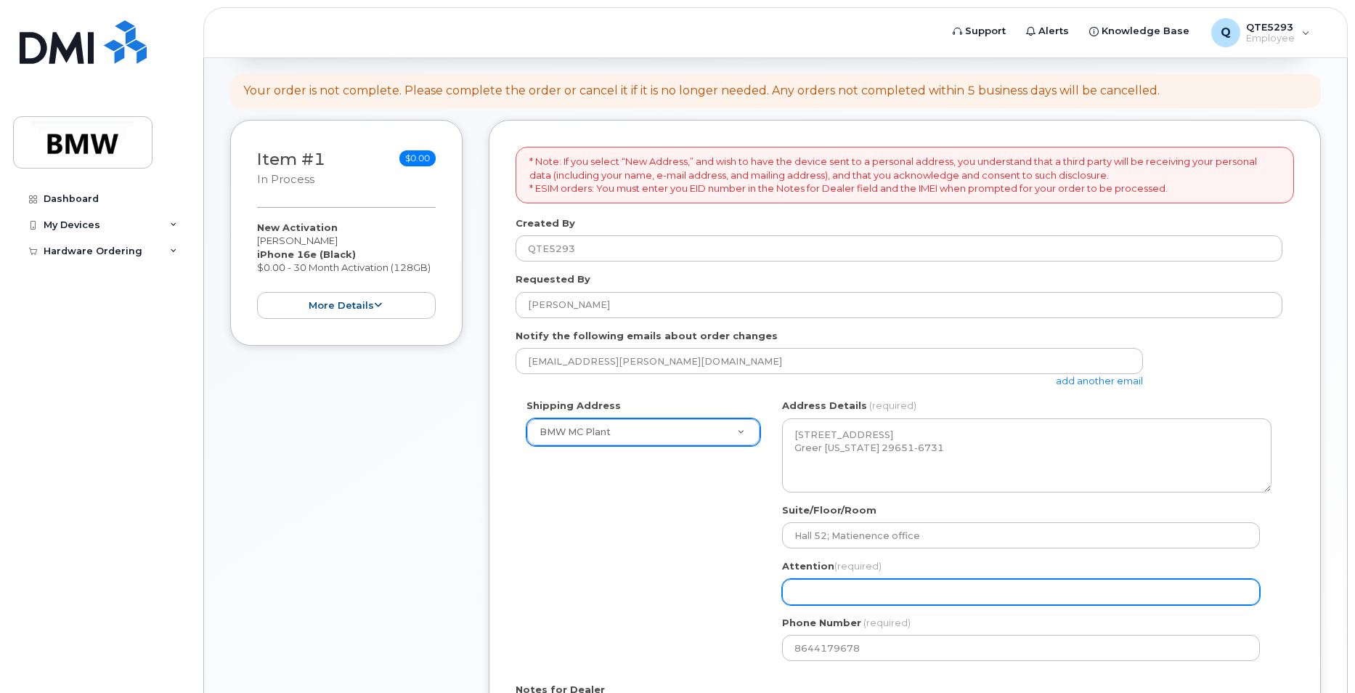
click at [837, 597] on input "Attention (required)" at bounding box center [1021, 592] width 478 height 26
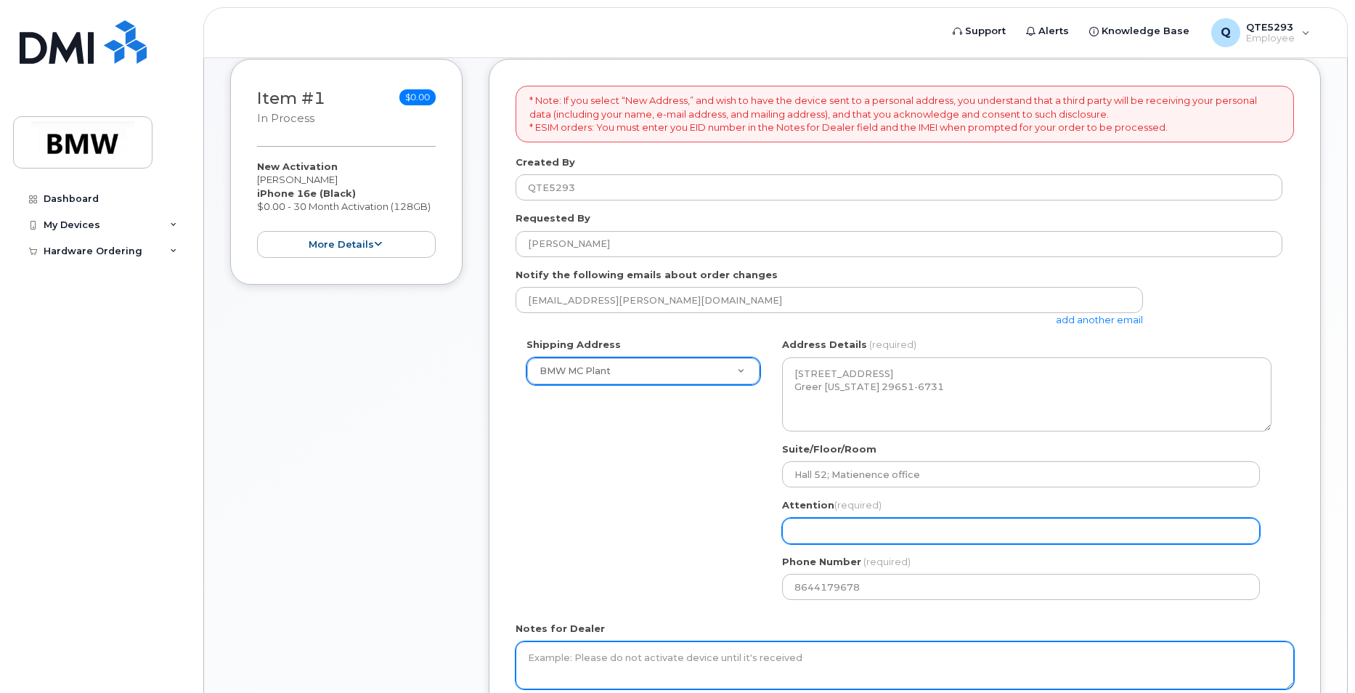
scroll to position [363, 0]
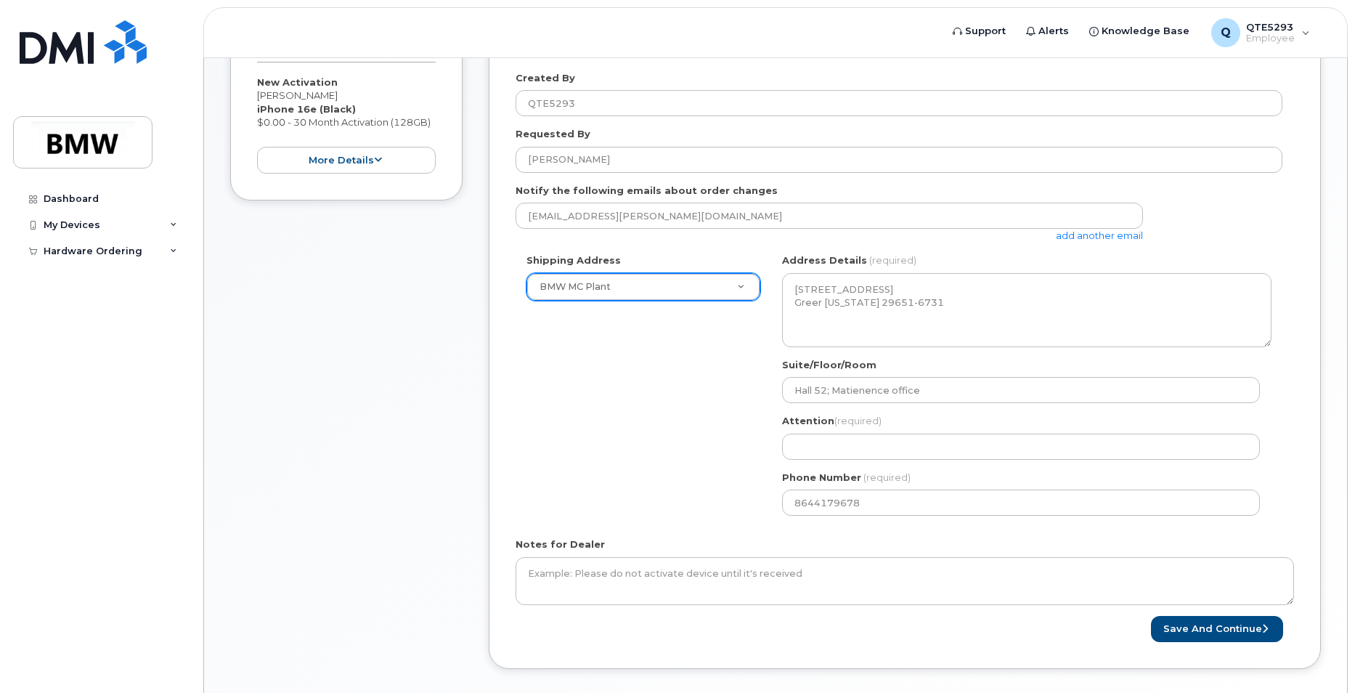
click at [936, 431] on div "Attention (required)" at bounding box center [1027, 437] width 490 height 46
